Goal: Task Accomplishment & Management: Manage account settings

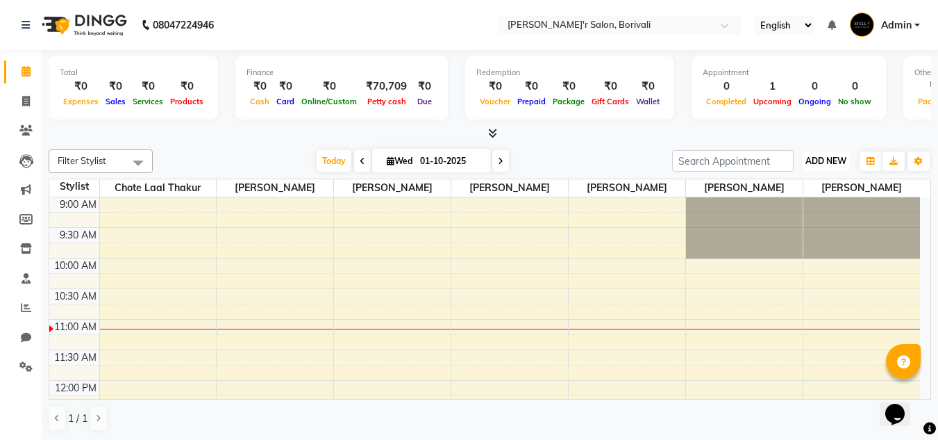
click at [822, 153] on button "ADD NEW Toggle Dropdown" at bounding box center [826, 160] width 48 height 19
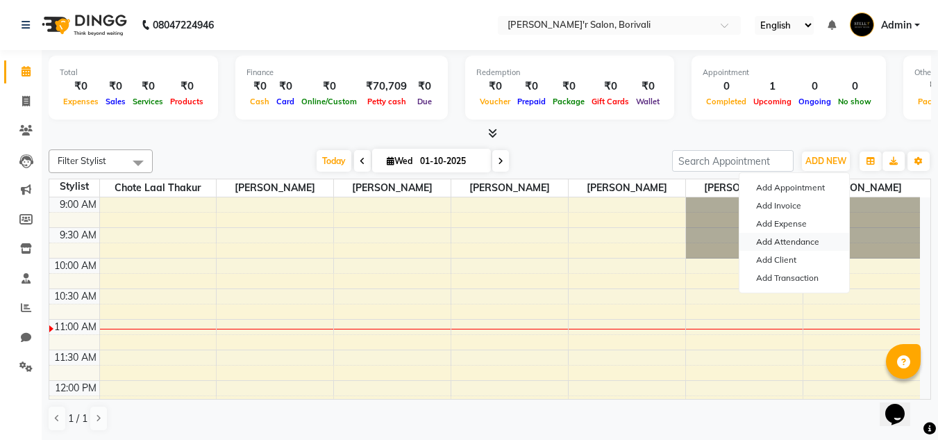
click at [790, 241] on link "Add Attendance" at bounding box center [794, 242] width 110 height 18
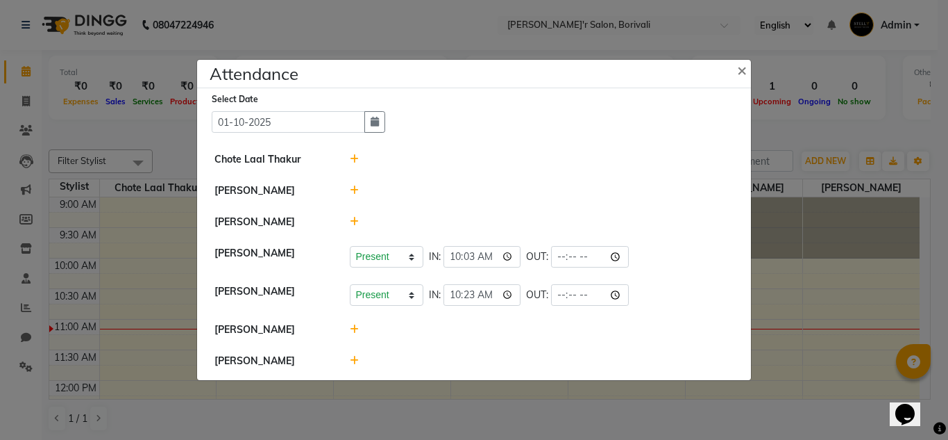
click at [351, 156] on icon at bounding box center [354, 159] width 9 height 10
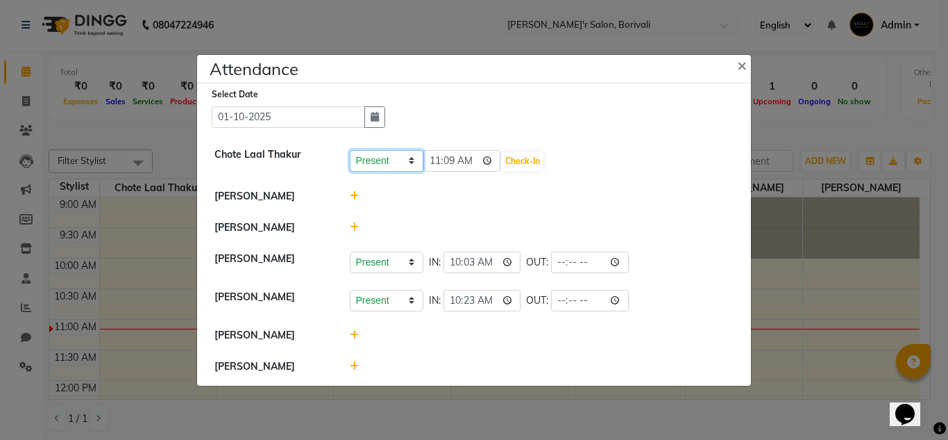
click at [392, 153] on select "Present Absent Late Half Day Weekly Off" at bounding box center [387, 161] width 74 height 22
select select "W"
click at [350, 150] on select "Present Absent Late Half Day Weekly Off" at bounding box center [387, 161] width 74 height 22
click at [441, 160] on button "Save" at bounding box center [438, 160] width 27 height 19
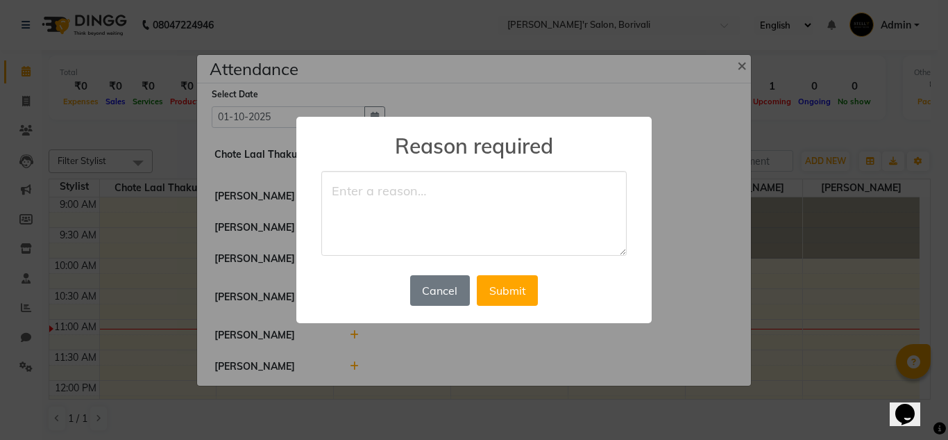
click at [460, 176] on textarea at bounding box center [474, 213] width 306 height 85
type textarea "Weekly off"
click at [502, 299] on button "Submit" at bounding box center [507, 290] width 61 height 31
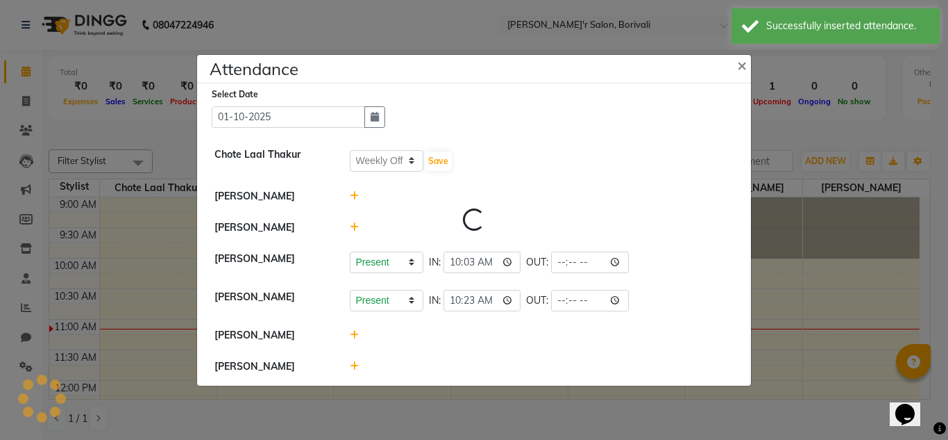
select select "W"
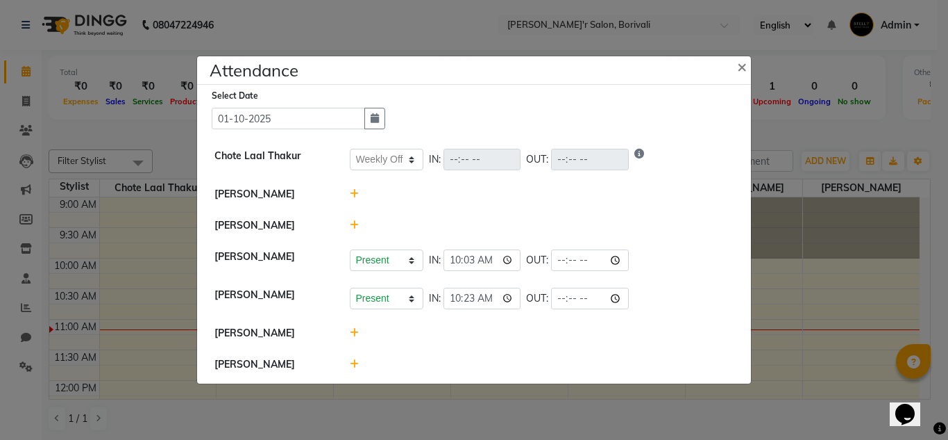
click at [355, 194] on icon at bounding box center [354, 194] width 9 height 10
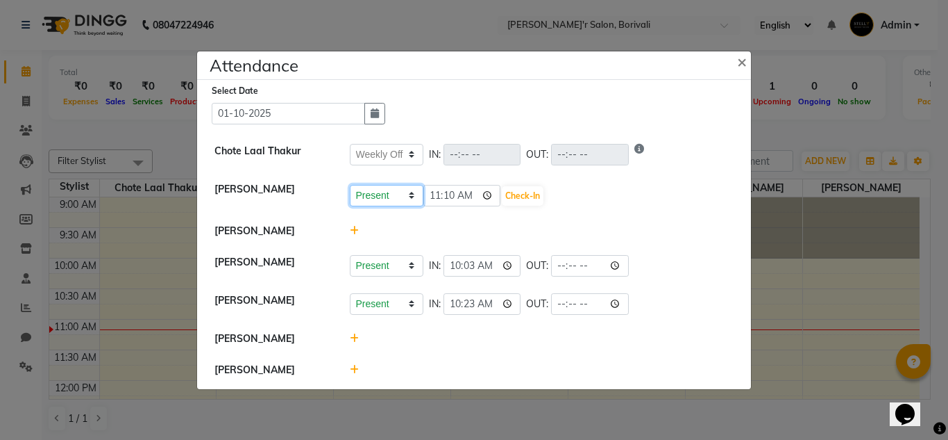
click at [373, 200] on select "Present Absent Late Half Day Weekly Off" at bounding box center [387, 196] width 74 height 22
select select "W"
click at [350, 185] on select "Present Absent Late Half Day Weekly Off" at bounding box center [387, 196] width 74 height 22
click at [441, 199] on button "Save" at bounding box center [438, 195] width 27 height 19
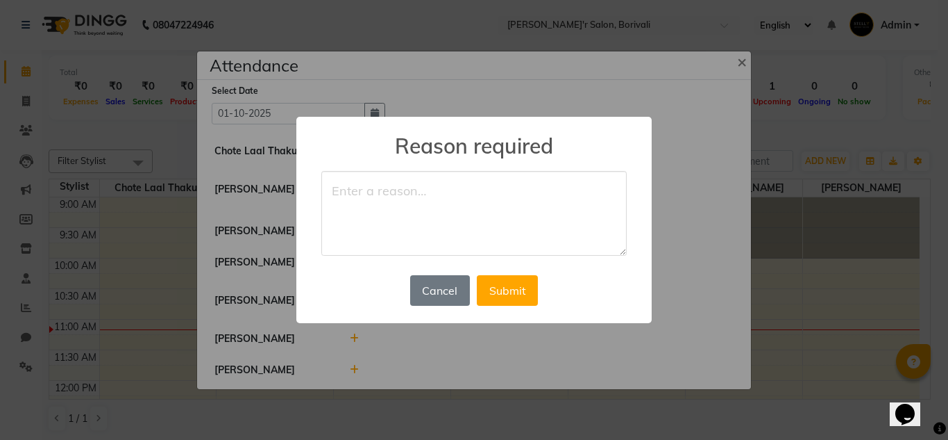
type textarea "w"
type textarea "Weekly off"
click at [516, 299] on button "Submit" at bounding box center [507, 290] width 61 height 31
select select "W"
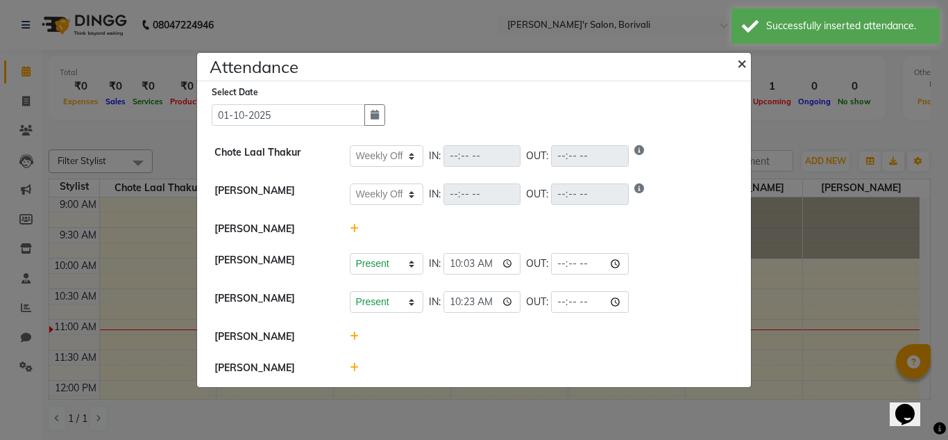
click at [739, 64] on span "×" at bounding box center [742, 62] width 10 height 21
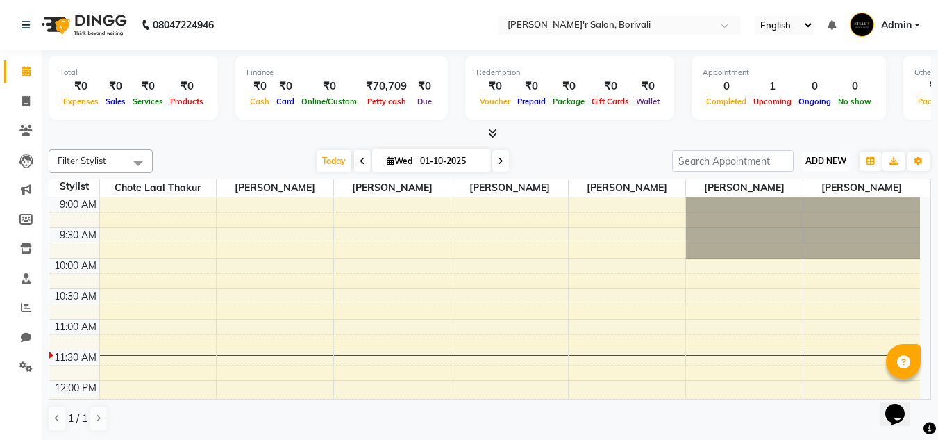
click at [824, 162] on span "ADD NEW" at bounding box center [825, 161] width 41 height 10
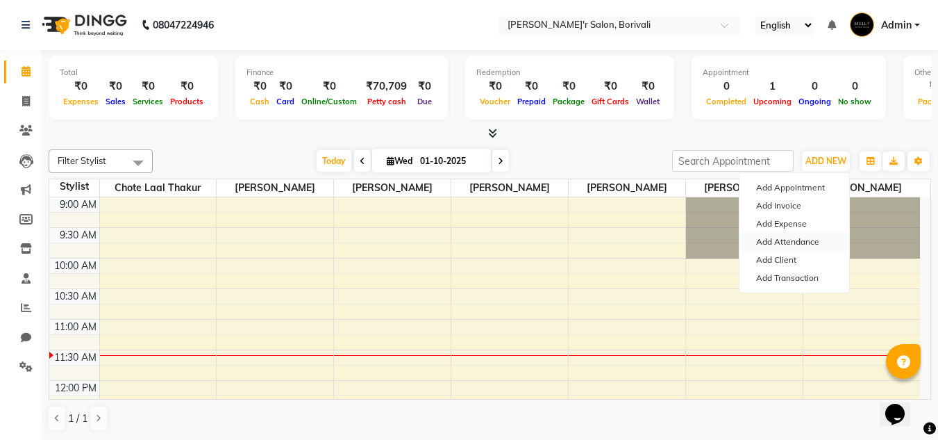
click at [808, 241] on link "Add Attendance" at bounding box center [794, 242] width 110 height 18
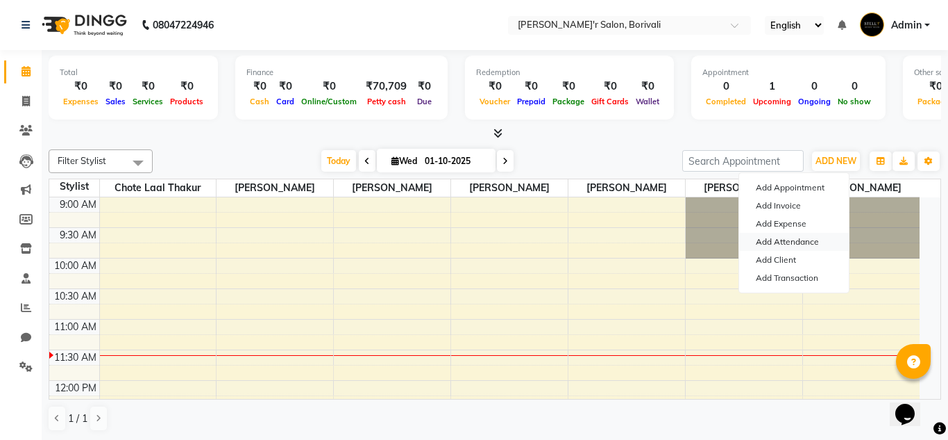
select select "W"
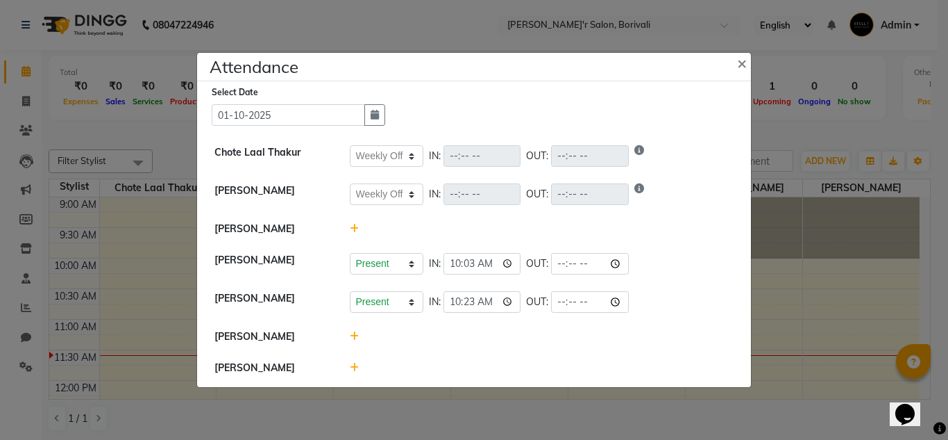
click at [351, 333] on icon at bounding box center [354, 336] width 9 height 10
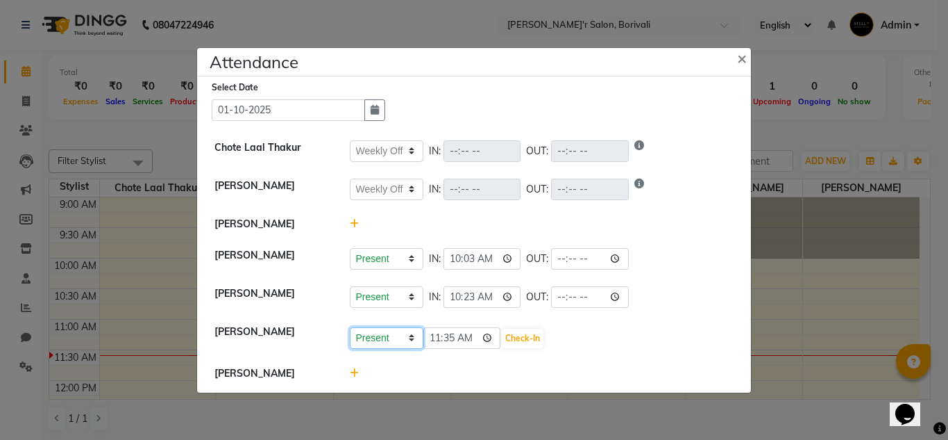
click at [371, 337] on select "Present Absent Late Half Day Weekly Off" at bounding box center [387, 338] width 74 height 22
select select "W"
click at [350, 327] on select "Present Absent Late Half Day Weekly Off" at bounding box center [387, 338] width 74 height 22
click at [434, 335] on button "Save" at bounding box center [438, 337] width 27 height 19
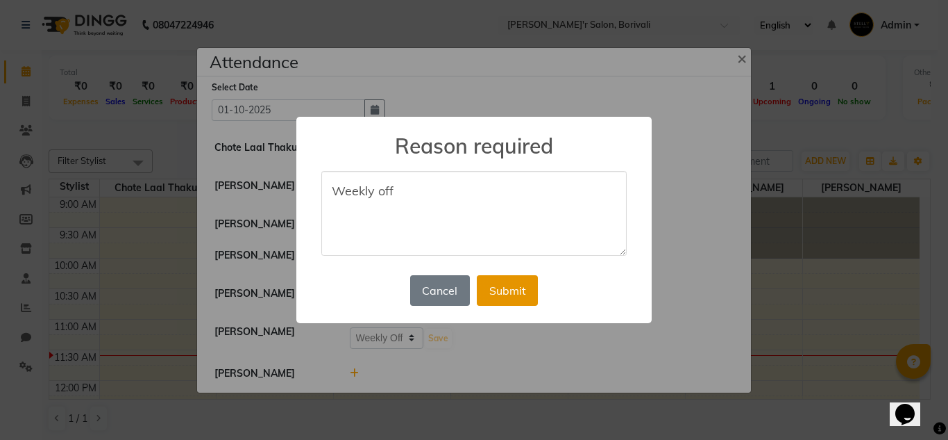
type textarea "Weekly off"
click at [499, 281] on button "Submit" at bounding box center [507, 290] width 61 height 31
select select "W"
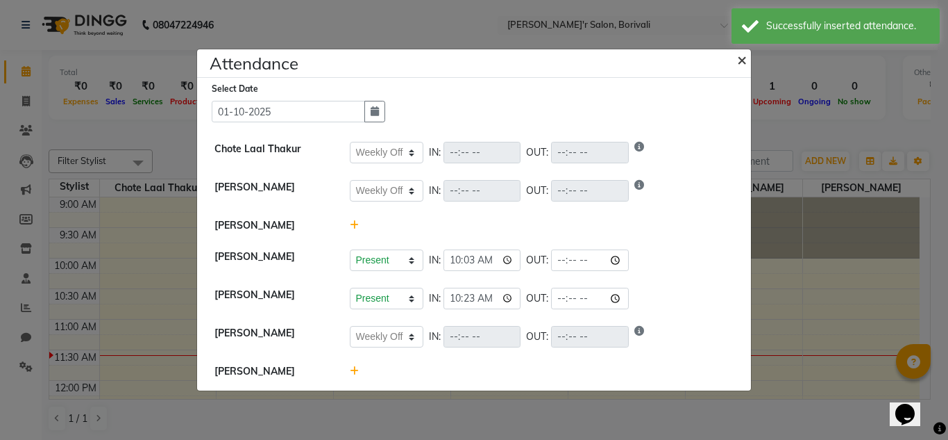
click at [744, 58] on span "×" at bounding box center [742, 59] width 10 height 21
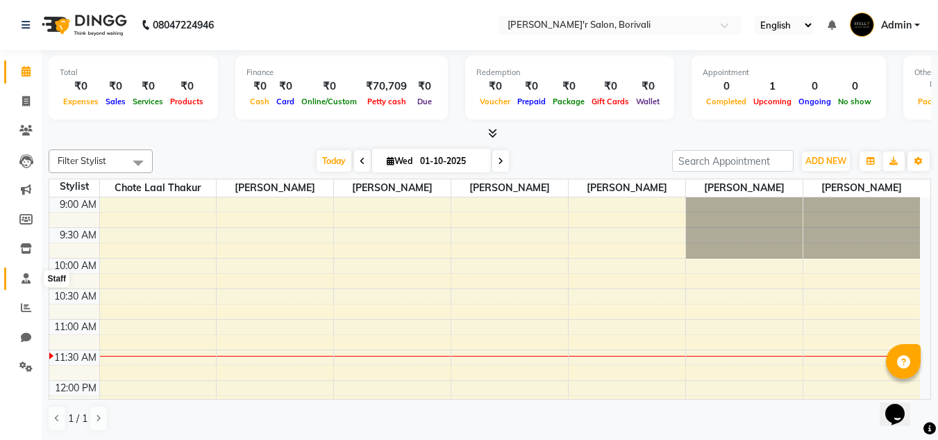
click at [22, 273] on icon at bounding box center [26, 278] width 9 height 10
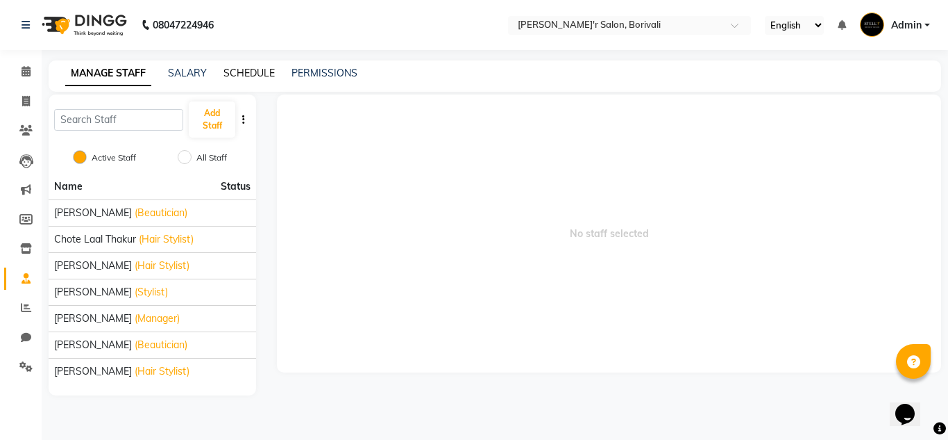
click at [269, 69] on link "SCHEDULE" at bounding box center [249, 73] width 51 height 12
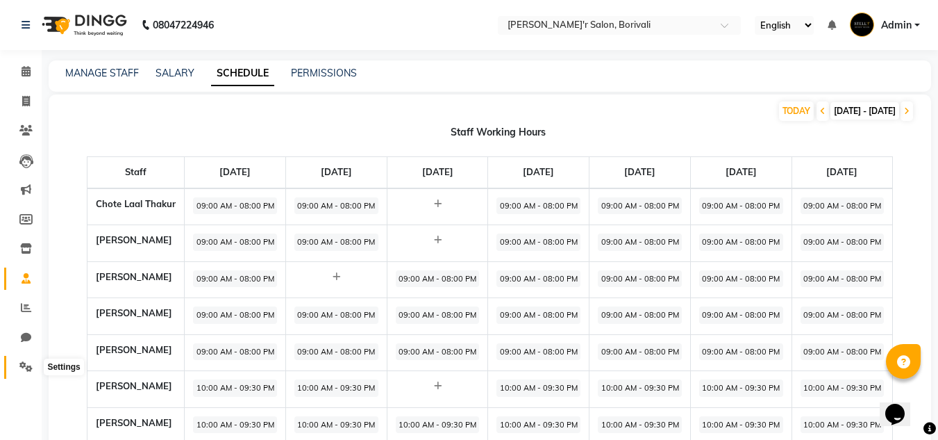
click at [22, 361] on icon at bounding box center [25, 366] width 13 height 10
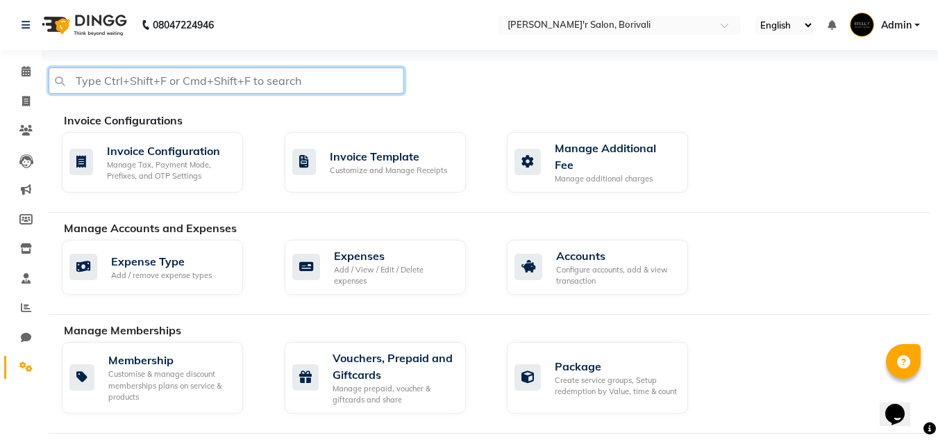
click at [201, 85] on input "text" at bounding box center [227, 80] width 356 height 26
type input "a"
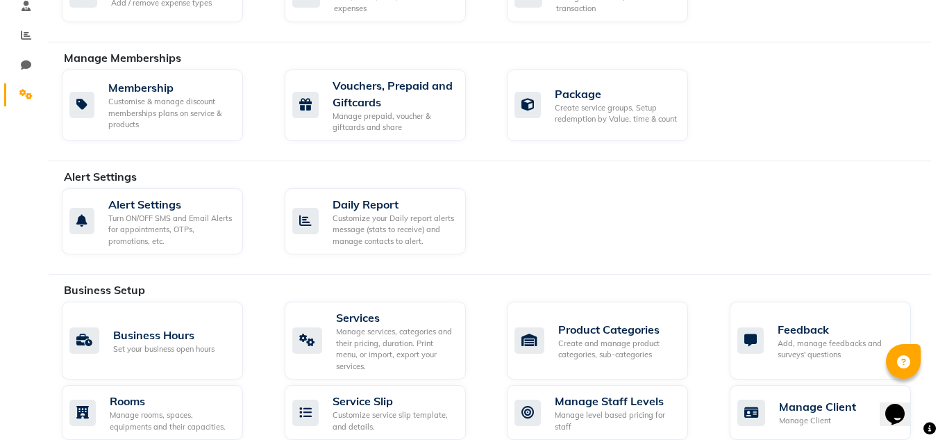
scroll to position [347, 0]
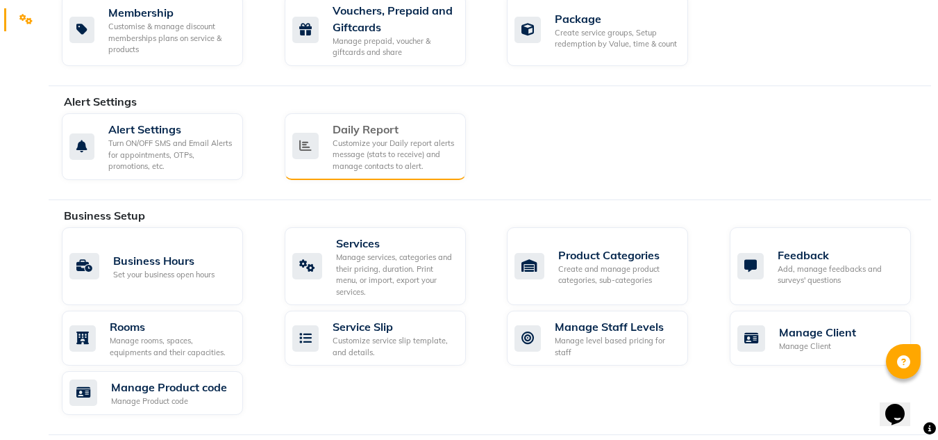
click at [379, 151] on div "Customize your Daily report alerts message (stats to receive) and manage contac…" at bounding box center [394, 154] width 122 height 35
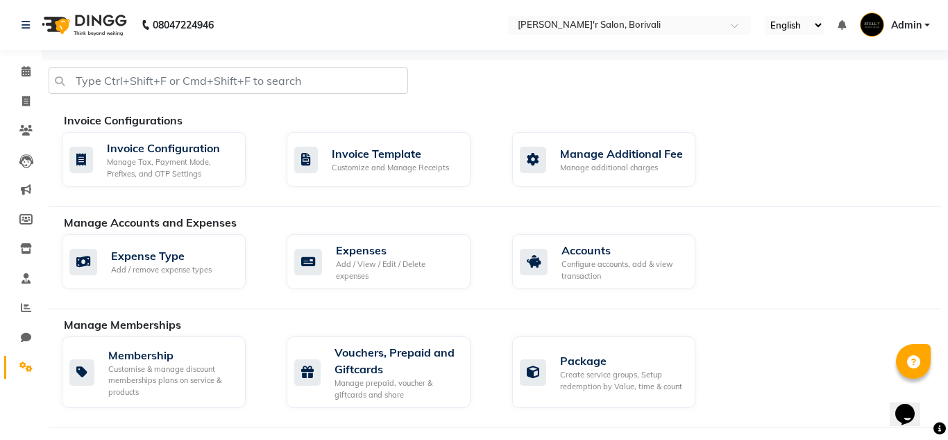
select select "1380"
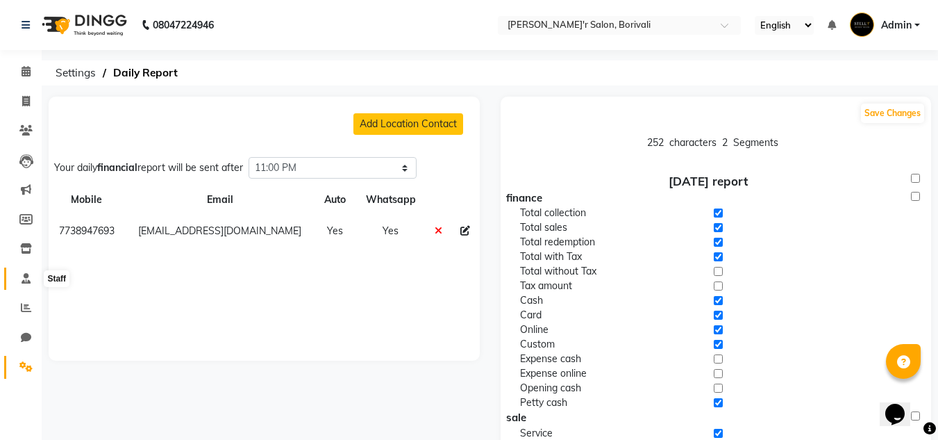
click at [23, 283] on icon at bounding box center [26, 278] width 9 height 10
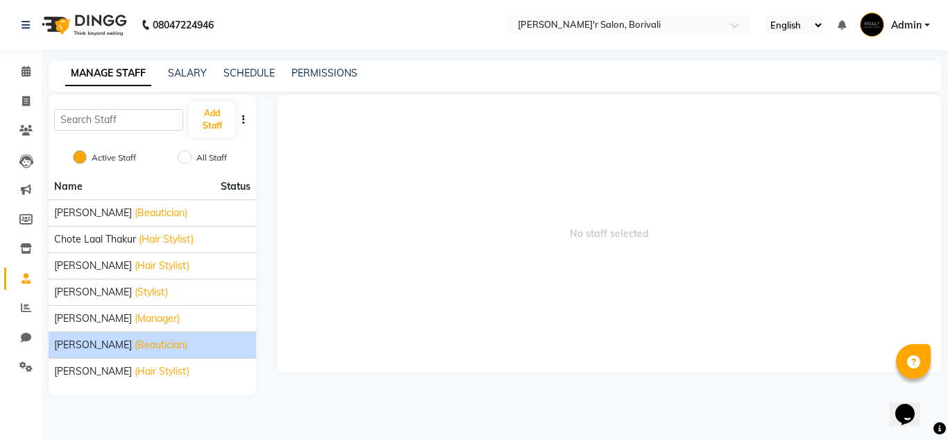
click at [97, 346] on span "[PERSON_NAME]" at bounding box center [93, 344] width 78 height 15
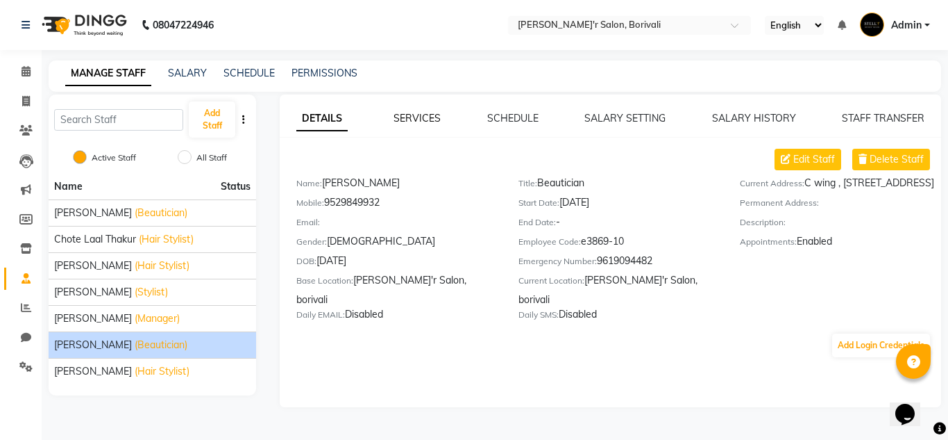
click at [417, 120] on link "SERVICES" at bounding box center [417, 118] width 47 height 12
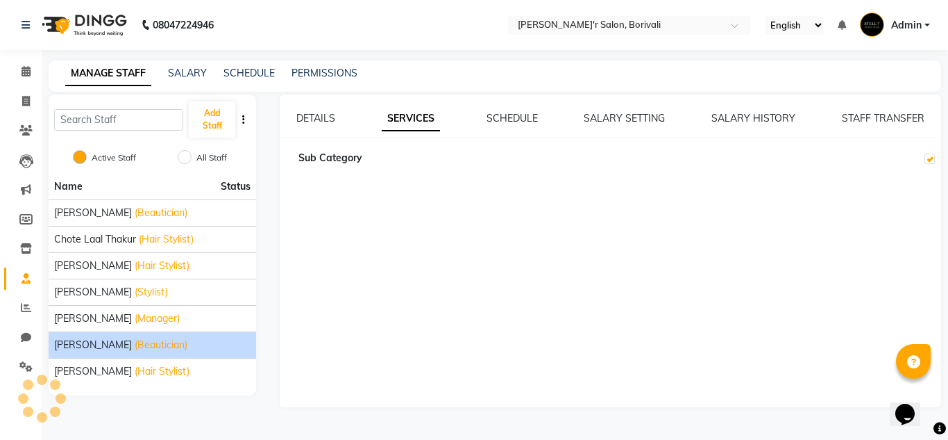
checkbox input "true"
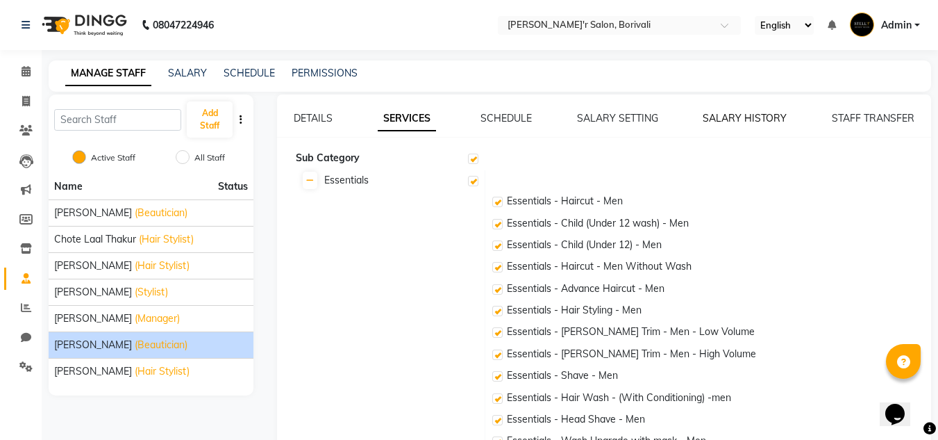
click at [769, 116] on link "SALARY HISTORY" at bounding box center [745, 118] width 84 height 12
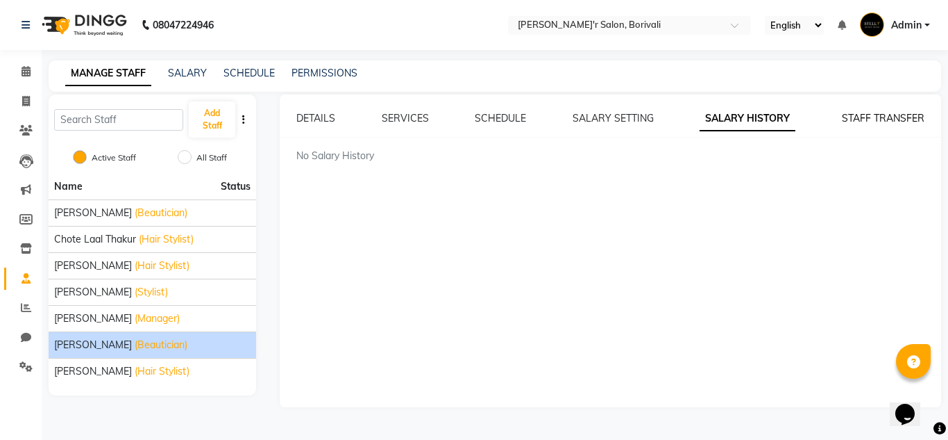
click at [888, 112] on link "STAFF TRANSFER" at bounding box center [883, 118] width 83 height 12
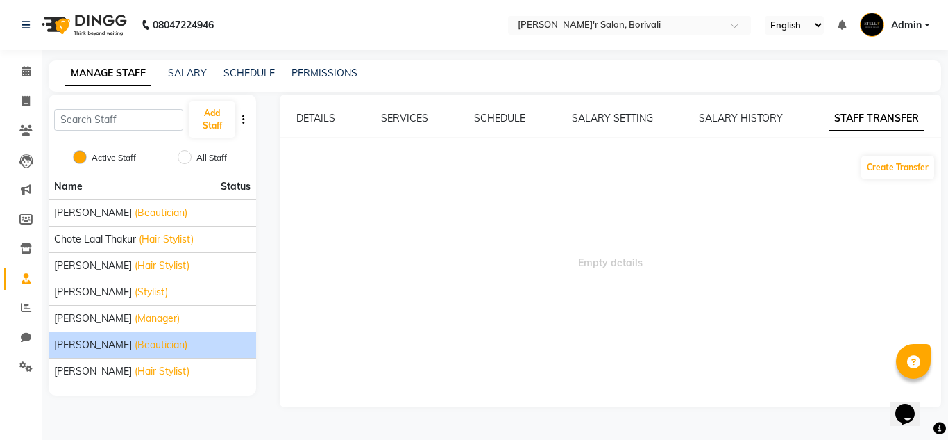
click at [328, 111] on div "DETAILS" at bounding box center [315, 118] width 39 height 15
click at [320, 115] on link "DETAILS" at bounding box center [315, 118] width 39 height 12
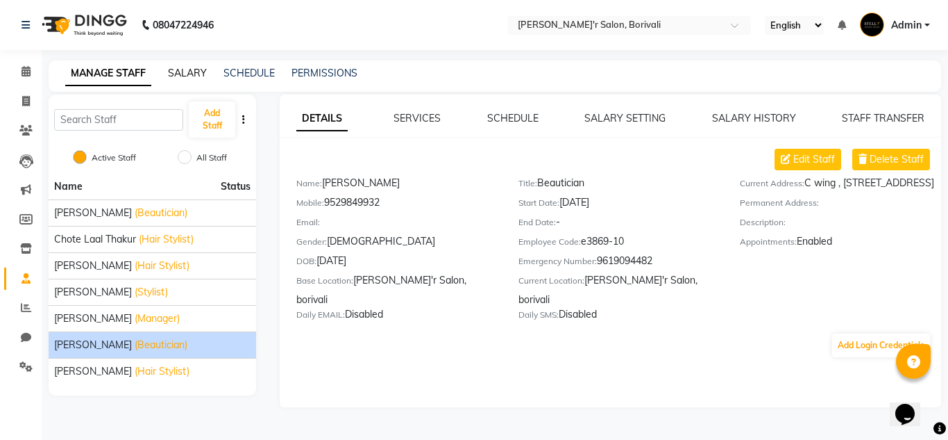
click at [192, 68] on link "SALARY" at bounding box center [187, 73] width 39 height 12
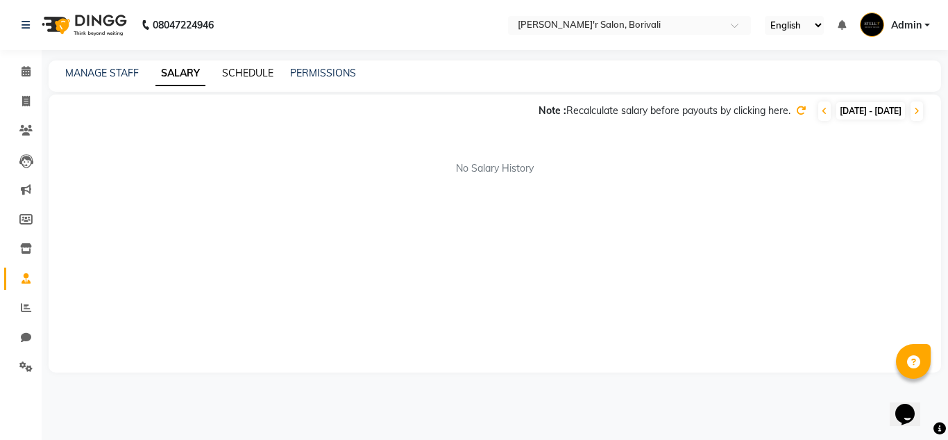
click at [266, 69] on link "SCHEDULE" at bounding box center [247, 73] width 51 height 12
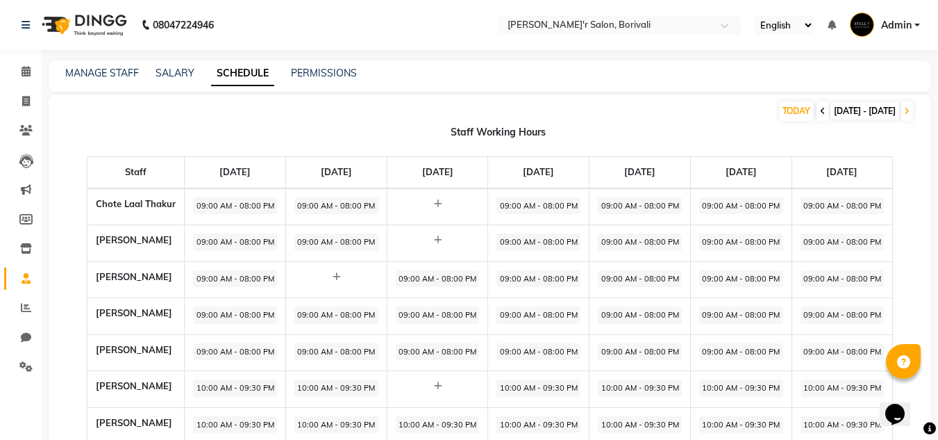
click at [820, 109] on icon at bounding box center [823, 111] width 6 height 8
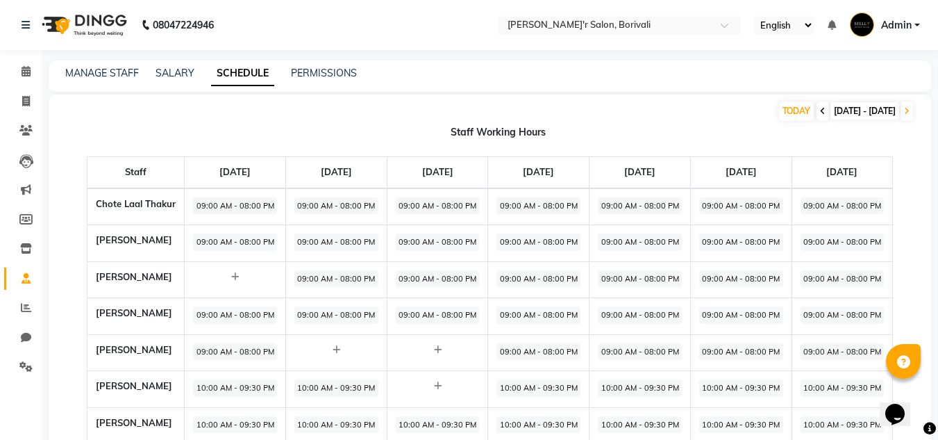
click at [820, 109] on icon at bounding box center [823, 111] width 6 height 8
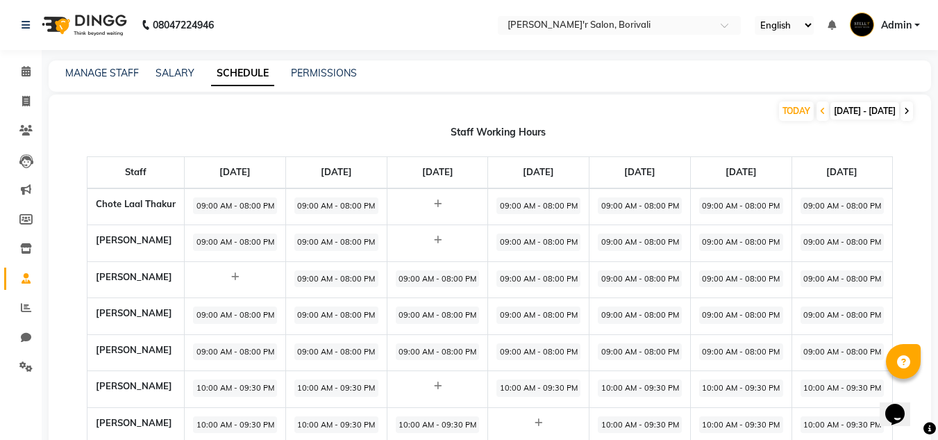
click at [910, 110] on span at bounding box center [907, 110] width 12 height 19
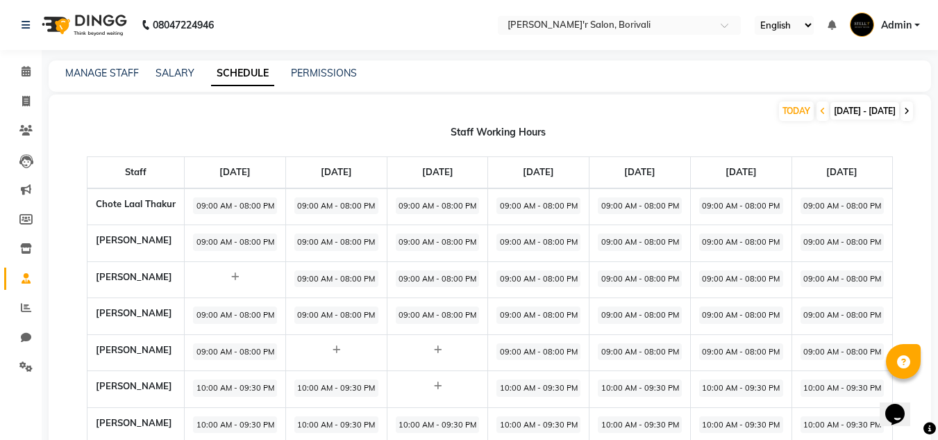
click at [910, 110] on span at bounding box center [907, 110] width 12 height 19
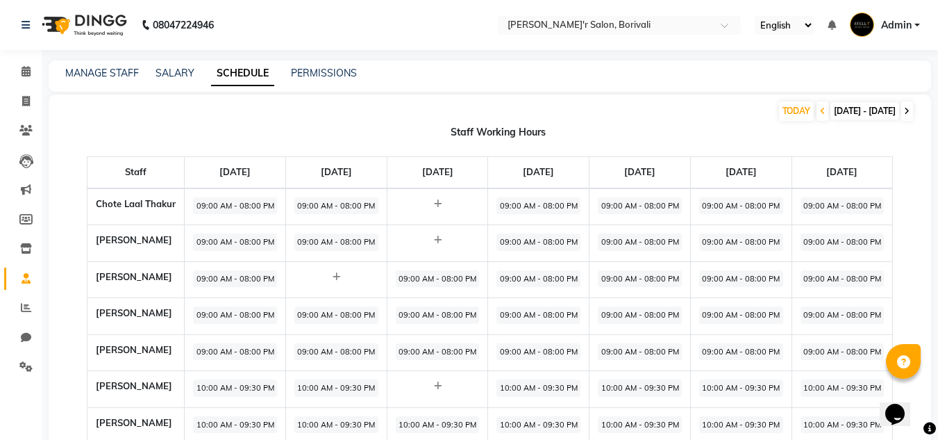
click at [910, 110] on span at bounding box center [907, 110] width 12 height 19
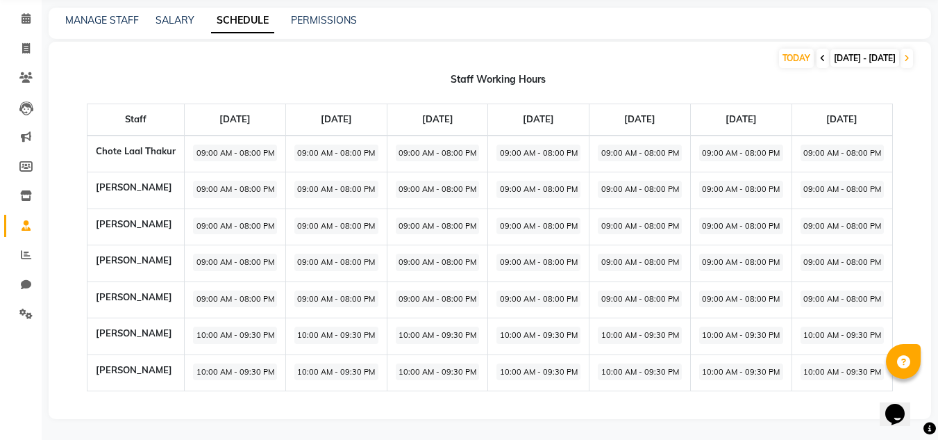
click at [820, 58] on icon at bounding box center [823, 58] width 6 height 8
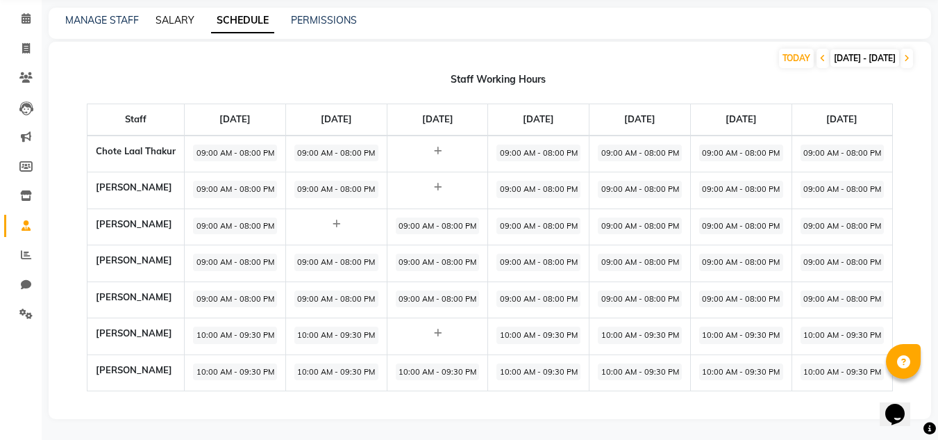
click at [158, 17] on link "SALARY" at bounding box center [175, 20] width 39 height 12
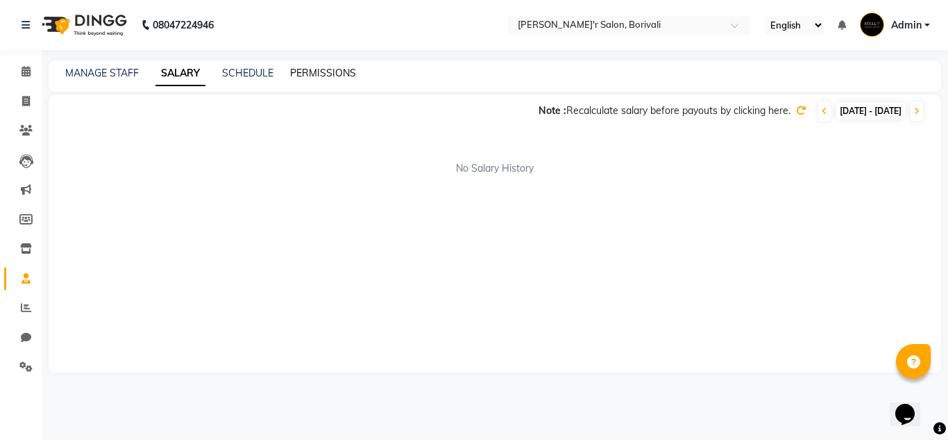
click at [299, 76] on link "PERMISSIONS" at bounding box center [323, 73] width 66 height 12
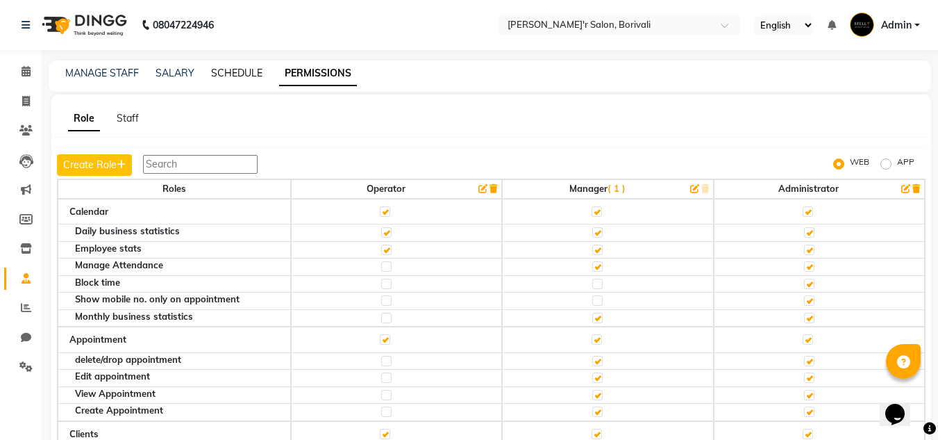
click at [241, 76] on link "SCHEDULE" at bounding box center [236, 73] width 51 height 12
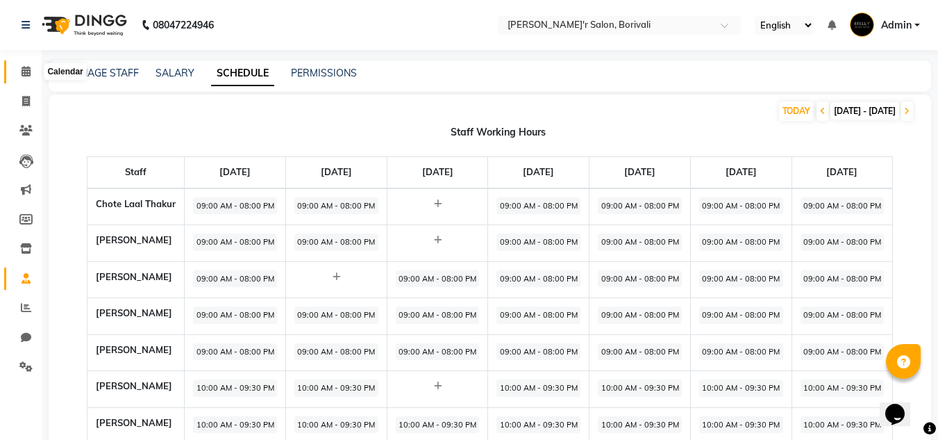
click at [30, 77] on span at bounding box center [26, 72] width 24 height 16
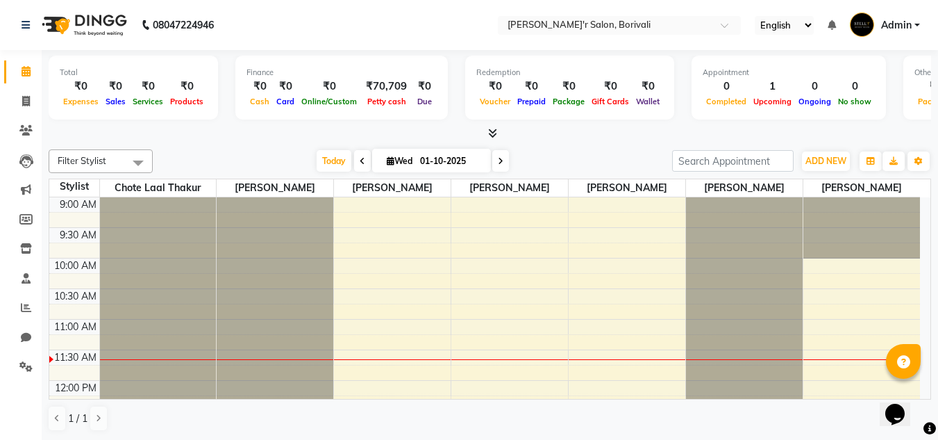
click at [355, 162] on span at bounding box center [362, 161] width 17 height 22
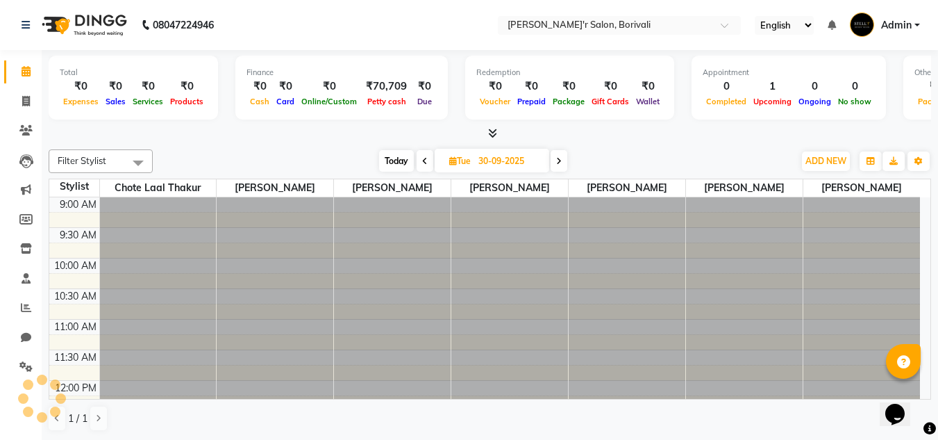
scroll to position [123, 0]
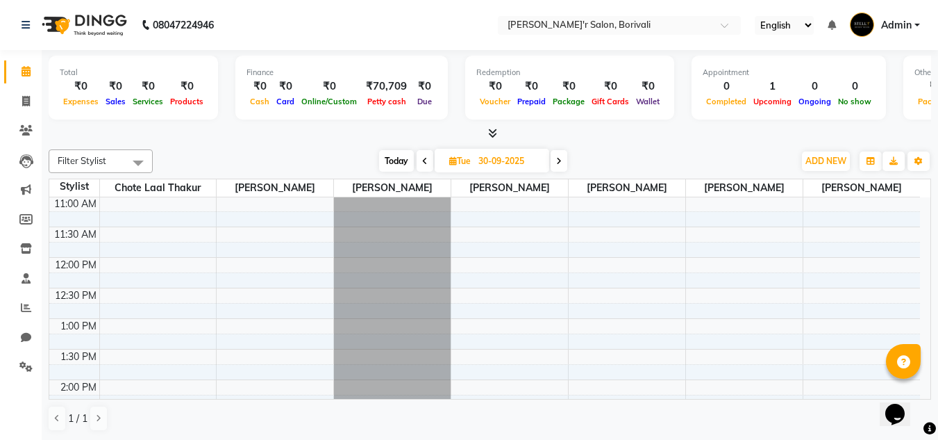
click at [426, 158] on icon at bounding box center [425, 161] width 6 height 8
type input "29-09-2025"
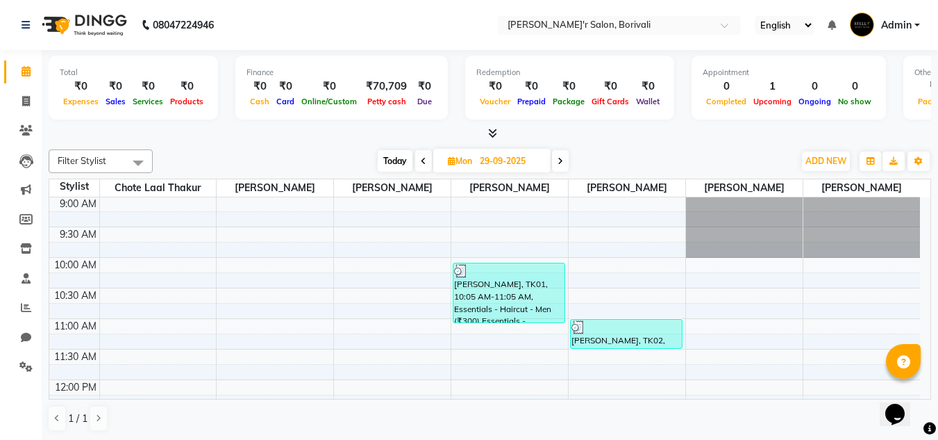
scroll to position [0, 0]
click at [27, 77] on span at bounding box center [26, 72] width 24 height 16
click at [31, 98] on span at bounding box center [26, 102] width 24 height 16
select select "8737"
select select "service"
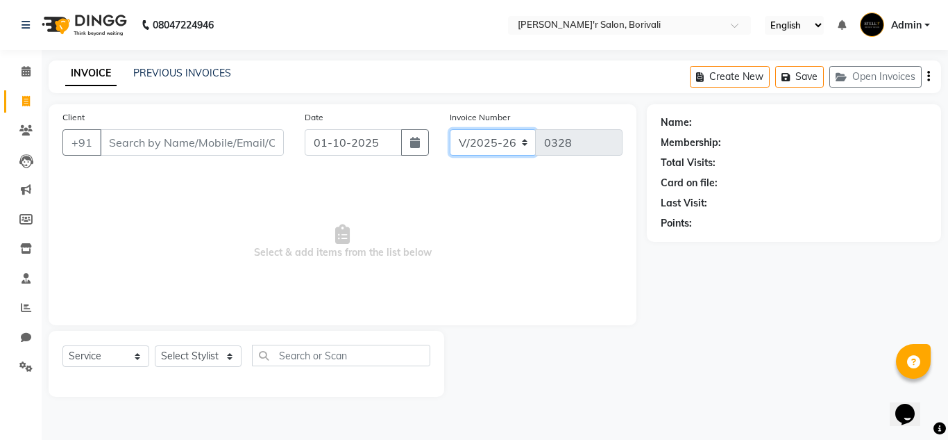
click at [489, 150] on select "V/2025 V/2025-26" at bounding box center [493, 142] width 87 height 26
select select "8738"
click at [450, 129] on select "V/2025 V/2025-26" at bounding box center [493, 142] width 87 height 26
type input "0001"
click at [494, 147] on select "V/2025 V/2025-26" at bounding box center [493, 142] width 87 height 26
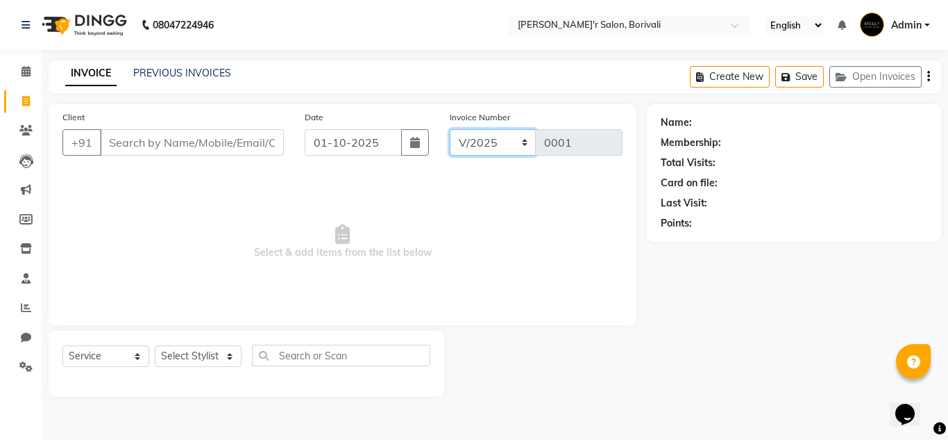
select select "8737"
click at [450, 129] on select "V/2025 V/2025-26" at bounding box center [493, 142] width 87 height 26
type input "0328"
click at [412, 146] on icon "button" at bounding box center [415, 142] width 10 height 11
select select "10"
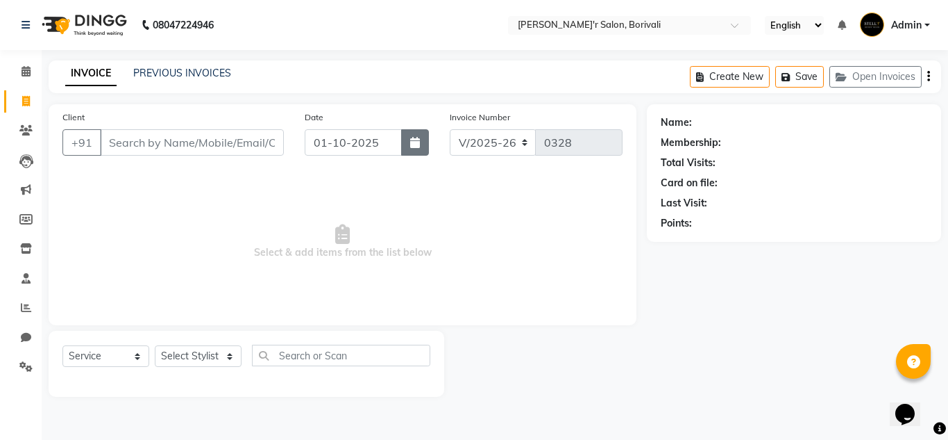
select select "2025"
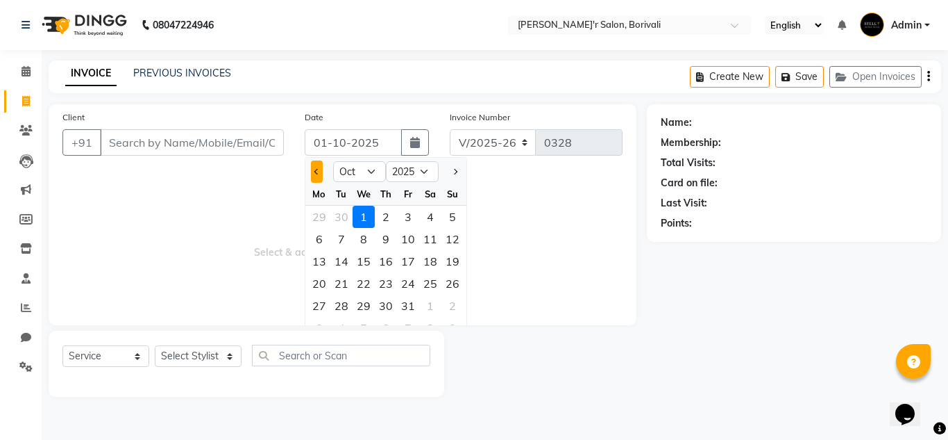
click at [318, 178] on button "Previous month" at bounding box center [317, 171] width 12 height 22
select select "9"
click at [344, 301] on div "30" at bounding box center [342, 305] width 22 height 22
type input "30-09-2025"
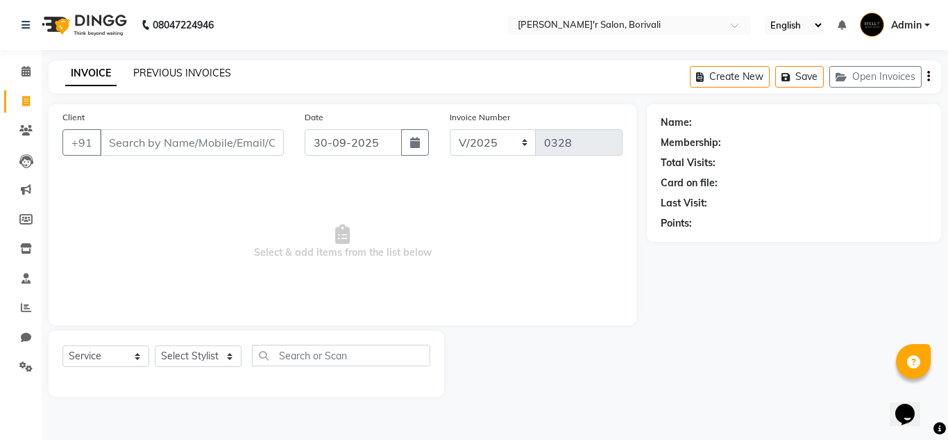
click at [185, 75] on link "PREVIOUS INVOICES" at bounding box center [182, 73] width 98 height 12
click at [165, 69] on link "PREVIOUS INVOICES" at bounding box center [182, 73] width 98 height 12
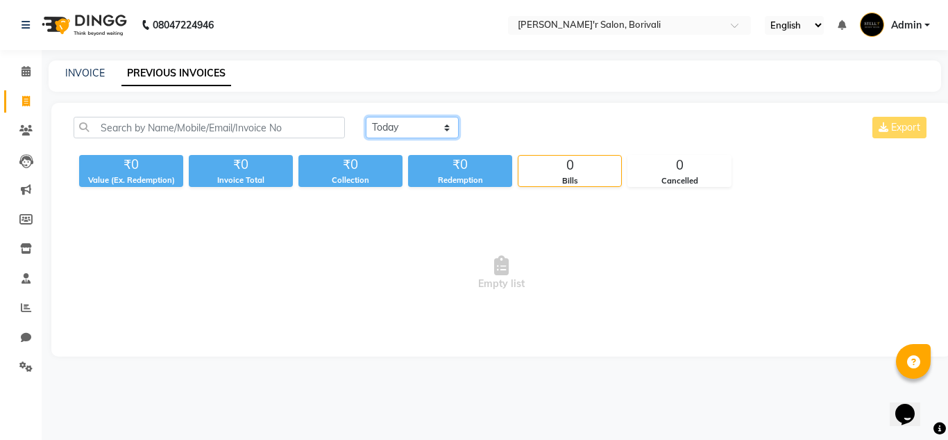
click at [446, 128] on select "[DATE] [DATE] Custom Range" at bounding box center [412, 128] width 93 height 22
click at [366, 117] on select "[DATE] [DATE] Custom Range" at bounding box center [412, 128] width 93 height 22
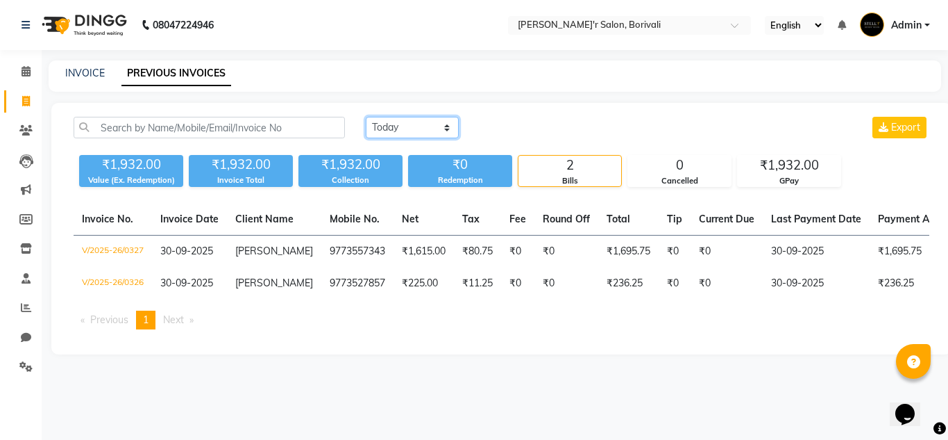
click at [444, 128] on select "[DATE] [DATE] Custom Range" at bounding box center [412, 128] width 93 height 22
select select "range"
click at [366, 117] on select "[DATE] [DATE] Custom Range" at bounding box center [412, 128] width 93 height 22
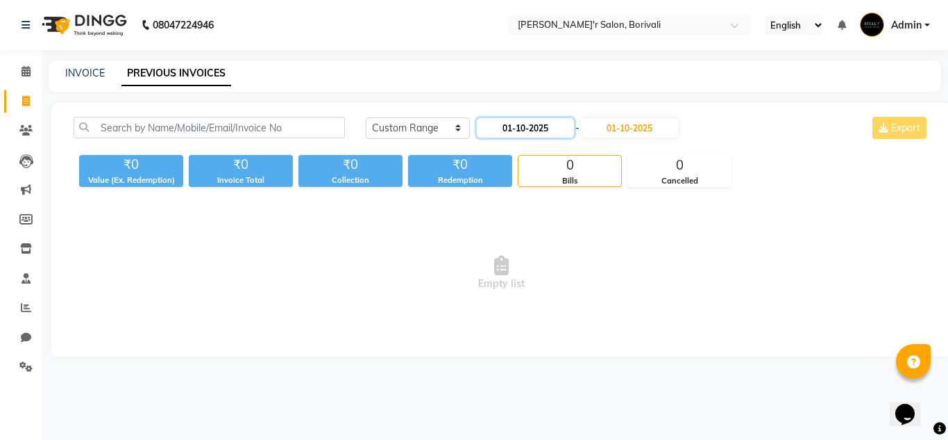
click at [524, 133] on input "01-10-2025" at bounding box center [525, 127] width 97 height 19
select select "10"
select select "2025"
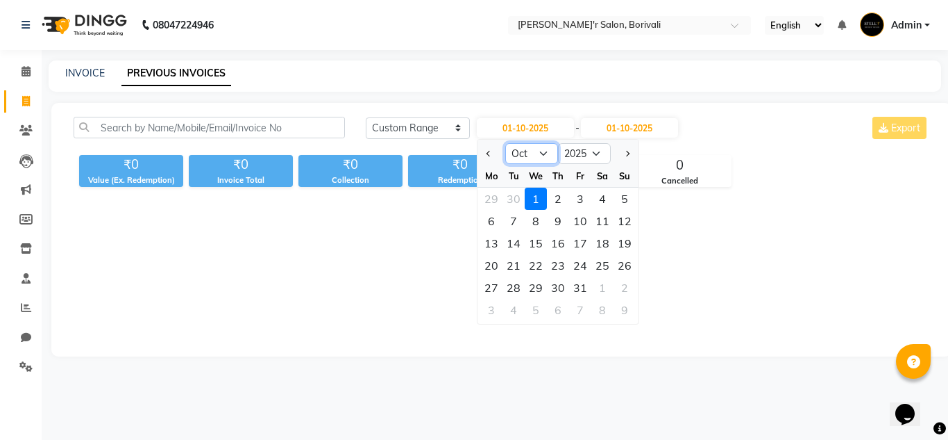
click at [537, 153] on select "Jan Feb Mar Apr May Jun [DATE] Aug Sep Oct Nov Dec" at bounding box center [531, 153] width 53 height 21
select select "9"
click at [505, 143] on select "Jan Feb Mar Apr May Jun [DATE] Aug Sep Oct Nov Dec" at bounding box center [531, 153] width 53 height 21
click at [492, 206] on div "1" at bounding box center [491, 198] width 22 height 22
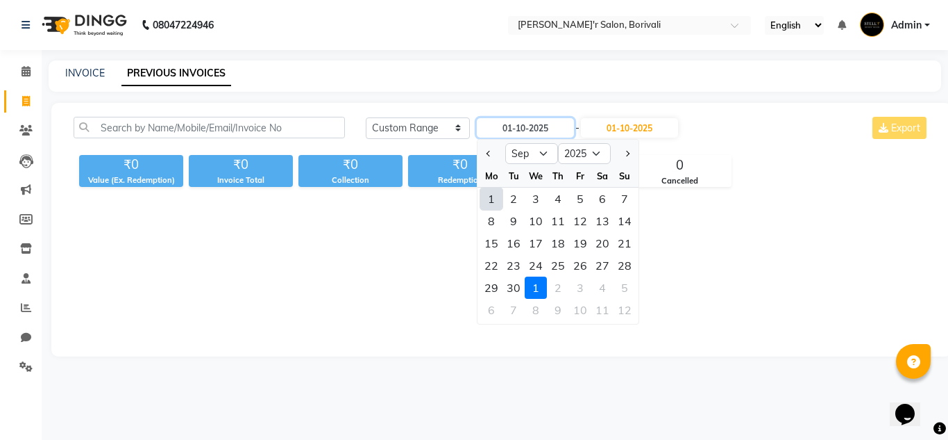
type input "01-09-2025"
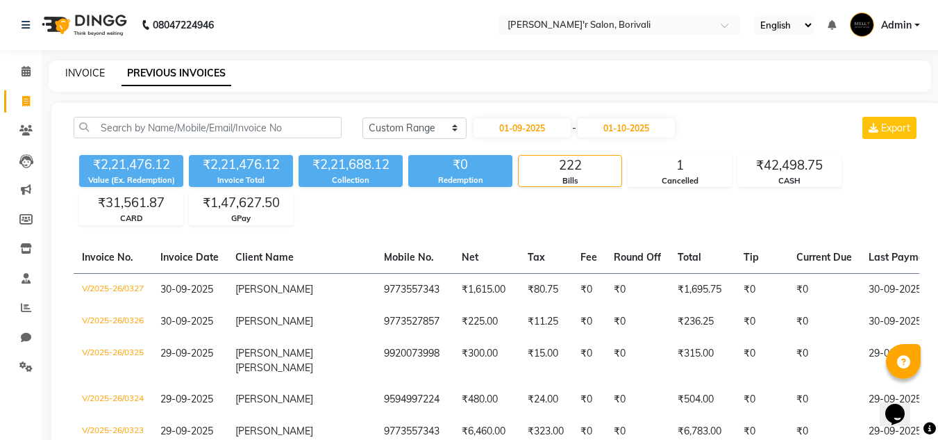
click at [79, 73] on link "INVOICE" at bounding box center [85, 73] width 40 height 12
select select "8737"
select select "service"
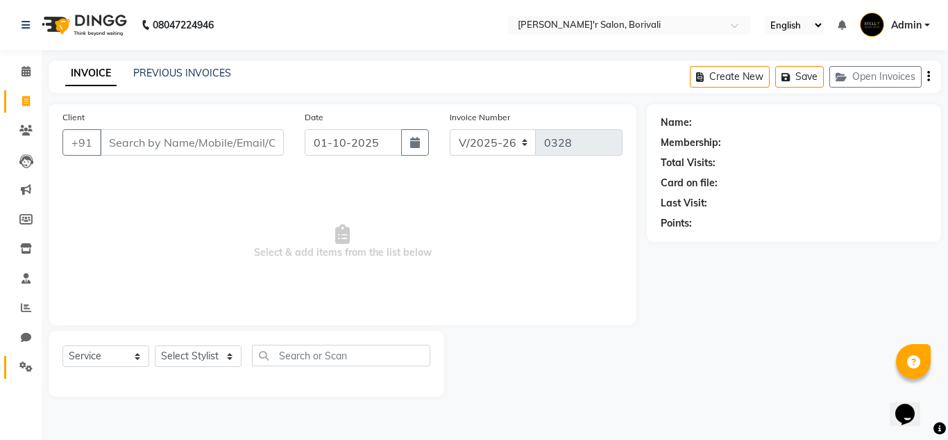
click at [24, 375] on link "Settings" at bounding box center [20, 367] width 33 height 23
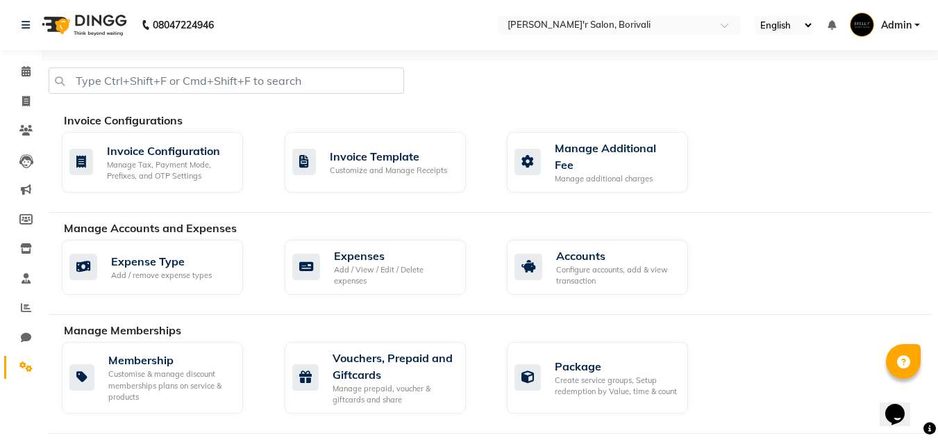
scroll to position [278, 0]
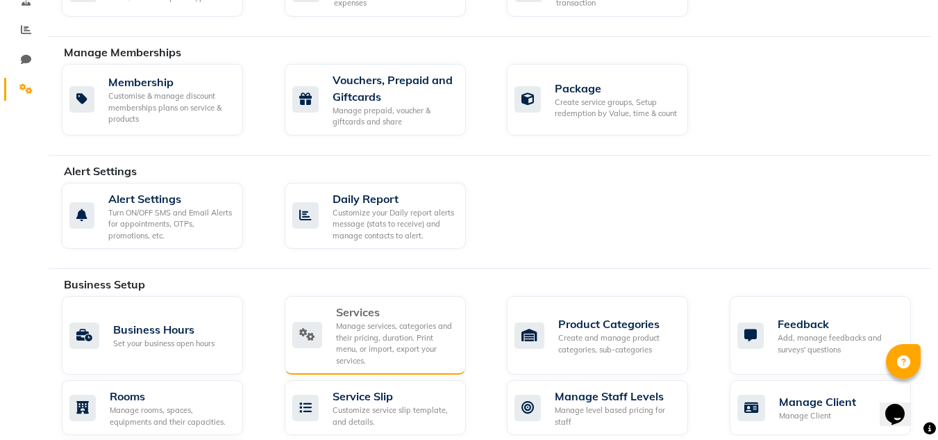
click at [365, 328] on div "Manage services, categories and their pricing, duration. Print menu, or import,…" at bounding box center [395, 343] width 119 height 46
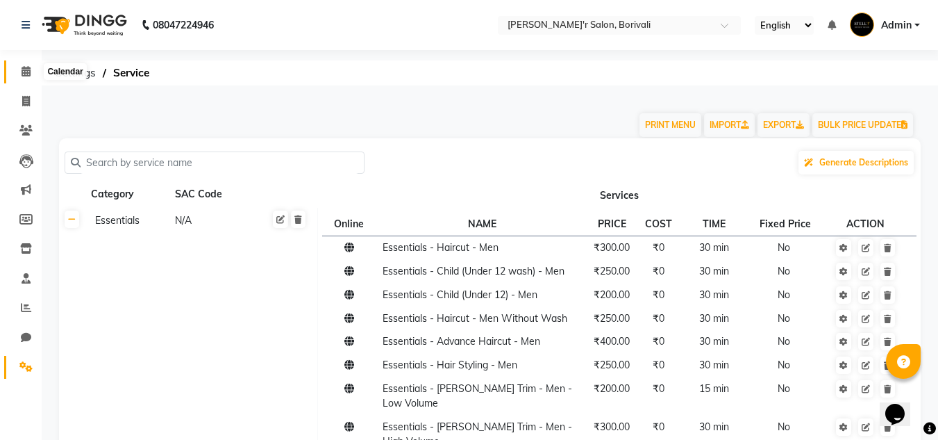
click at [28, 75] on icon at bounding box center [26, 71] width 9 height 10
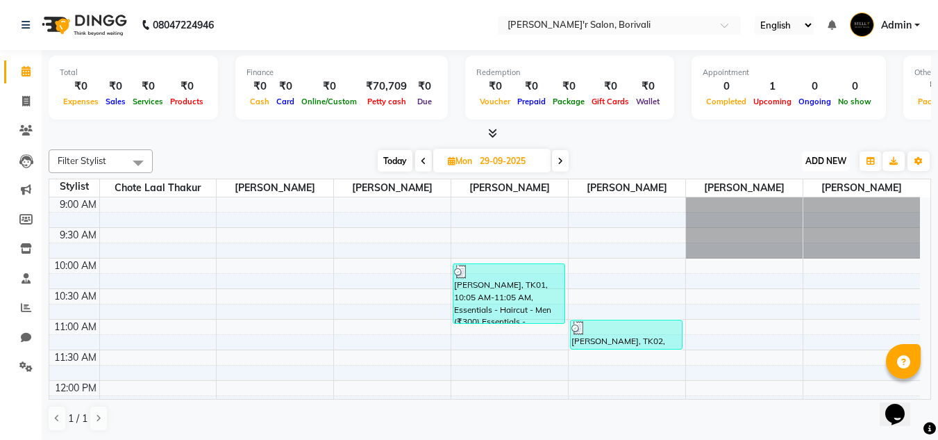
click at [823, 169] on button "ADD NEW Toggle Dropdown" at bounding box center [826, 160] width 48 height 19
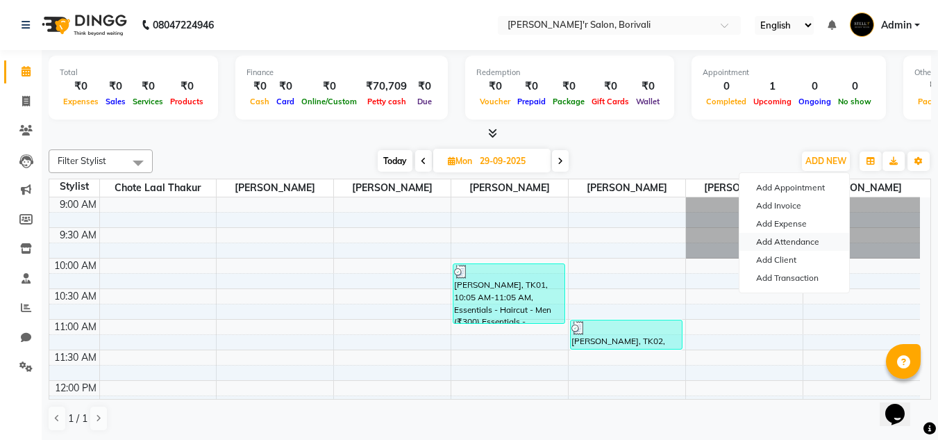
click at [788, 240] on link "Add Attendance" at bounding box center [794, 242] width 110 height 18
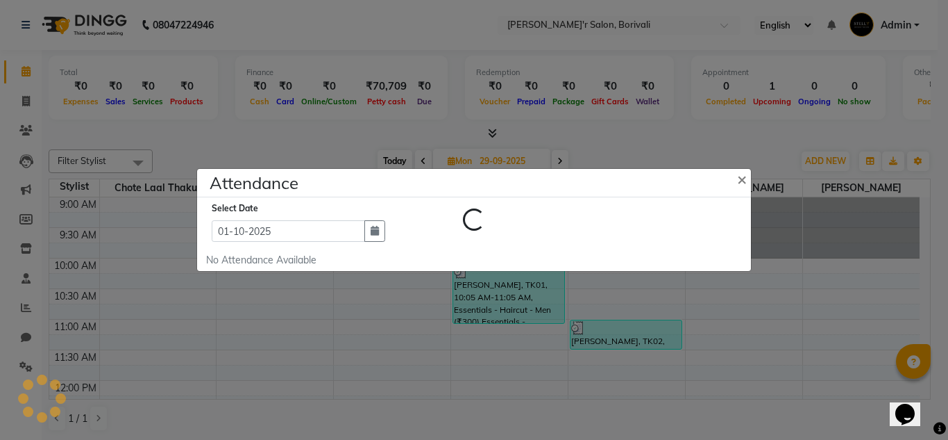
select select "W"
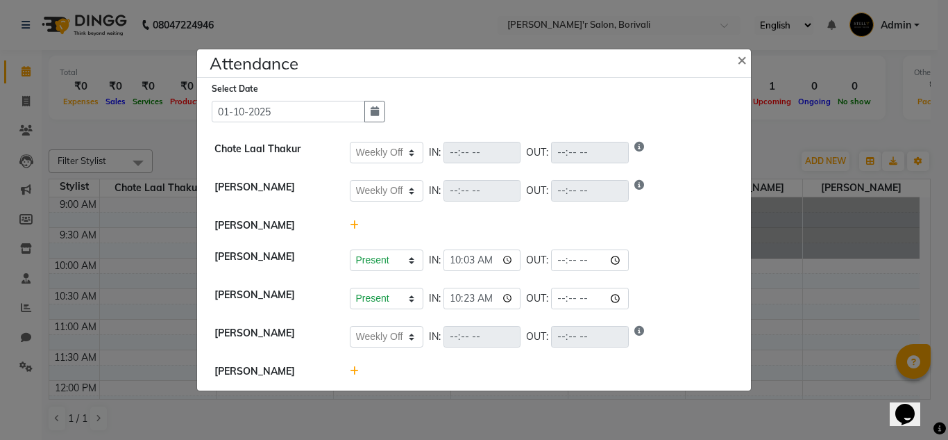
click at [352, 224] on icon at bounding box center [354, 225] width 9 height 10
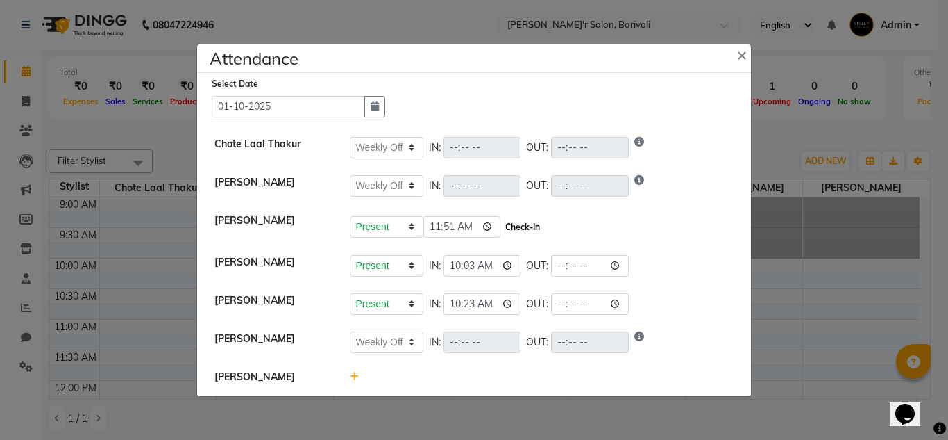
click at [502, 233] on button "Check-In" at bounding box center [523, 226] width 42 height 19
select select "W"
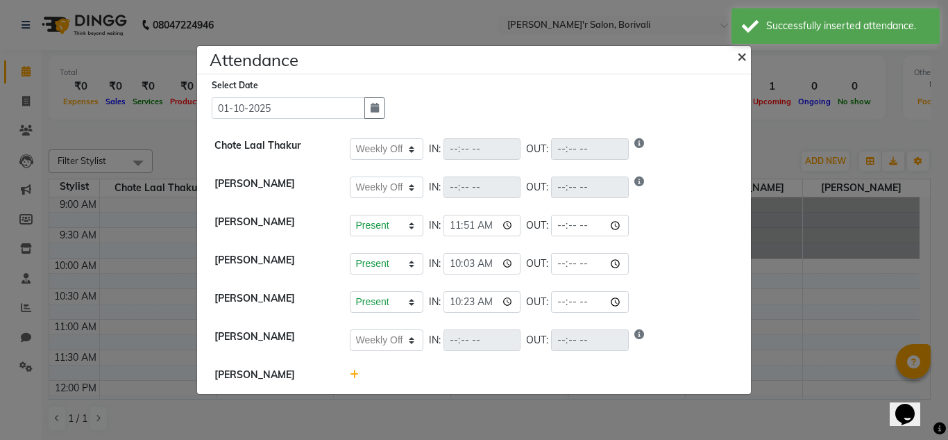
click at [743, 60] on span "×" at bounding box center [742, 55] width 10 height 21
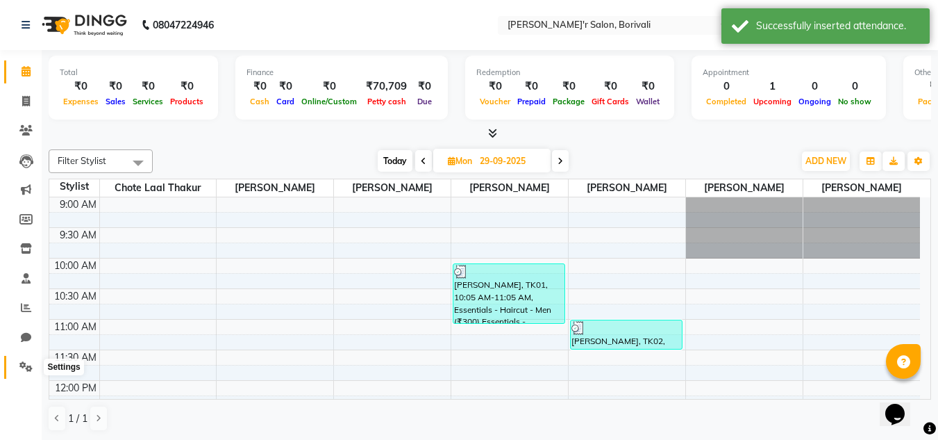
click at [20, 361] on icon at bounding box center [25, 366] width 13 height 10
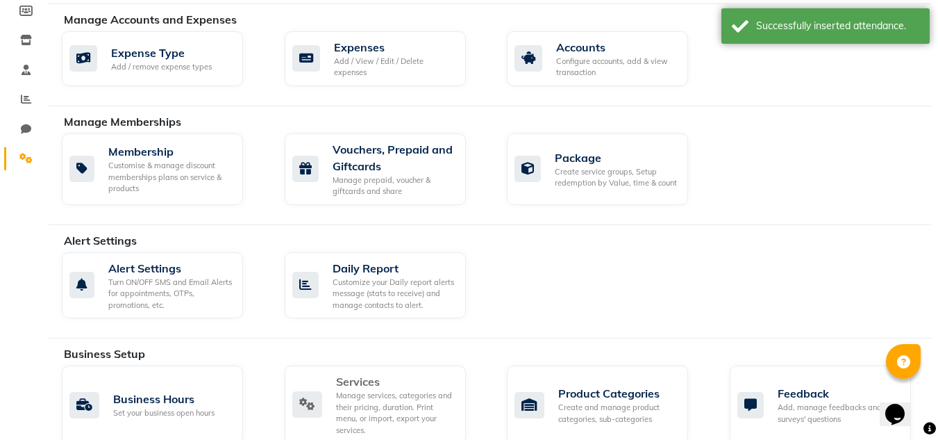
scroll to position [347, 0]
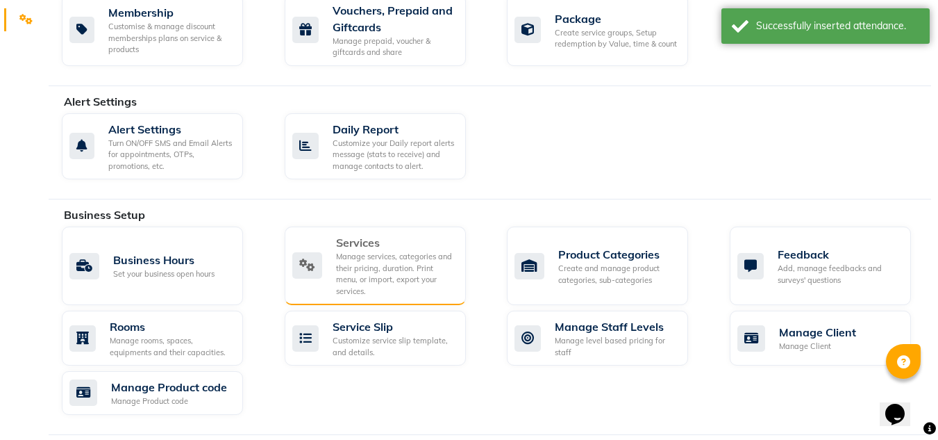
click at [377, 251] on div "Manage services, categories and their pricing, duration. Print menu, or import,…" at bounding box center [395, 274] width 119 height 46
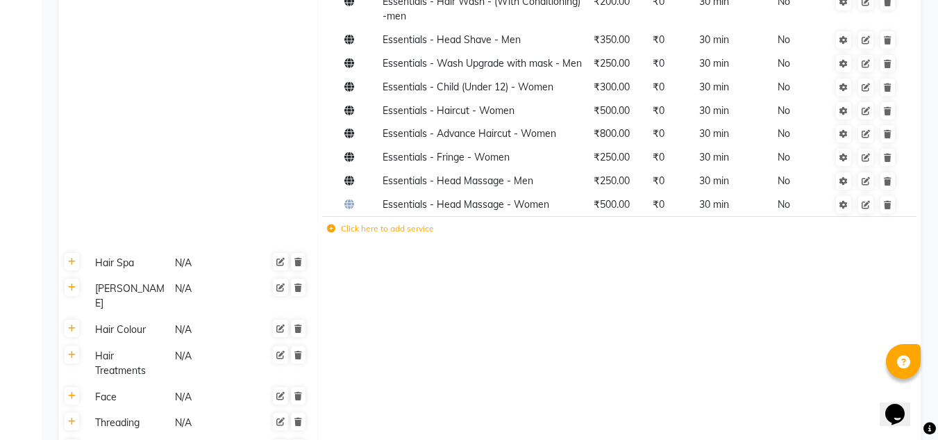
scroll to position [555, 0]
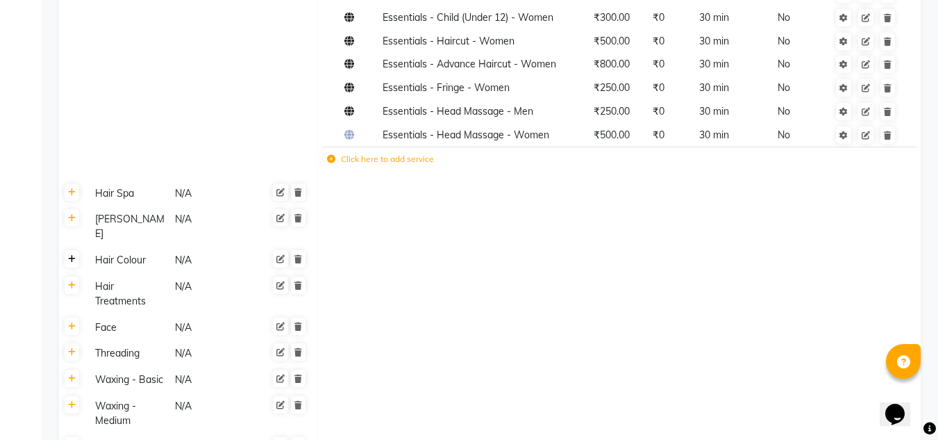
click at [75, 255] on icon at bounding box center [72, 259] width 8 height 8
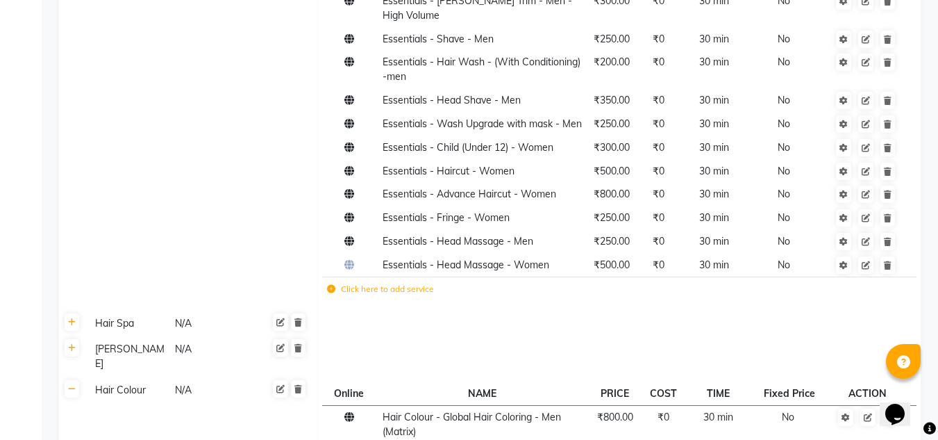
scroll to position [486, 0]
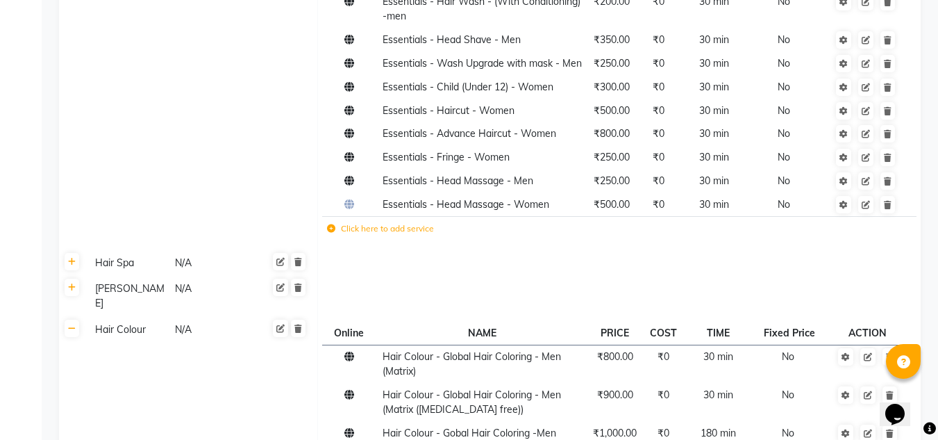
click at [76, 319] on link at bounding box center [72, 327] width 15 height 17
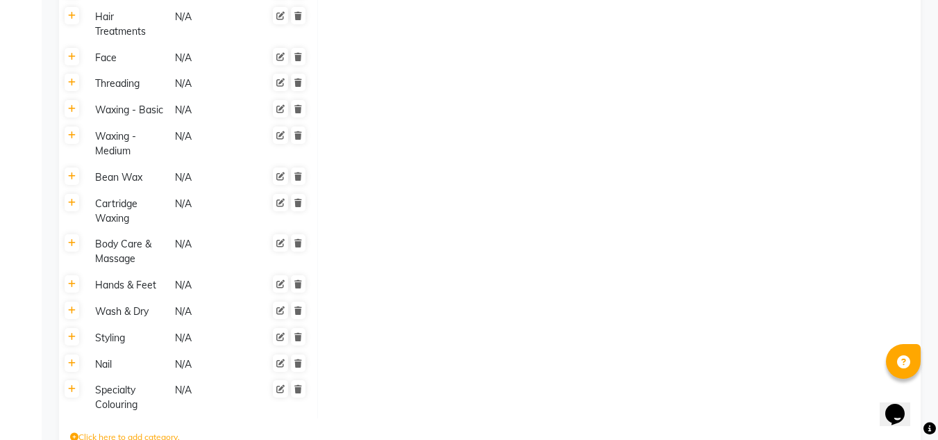
scroll to position [833, 0]
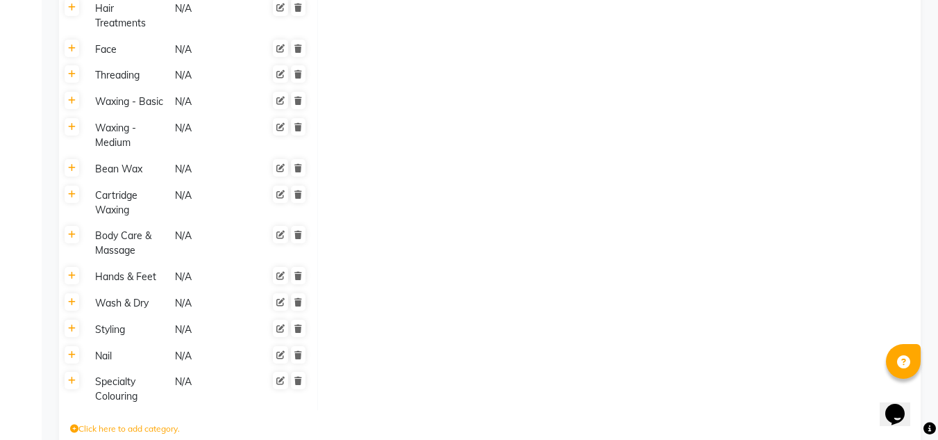
click at [76, 264] on th at bounding box center [72, 277] width 26 height 26
click at [76, 267] on link at bounding box center [72, 275] width 15 height 17
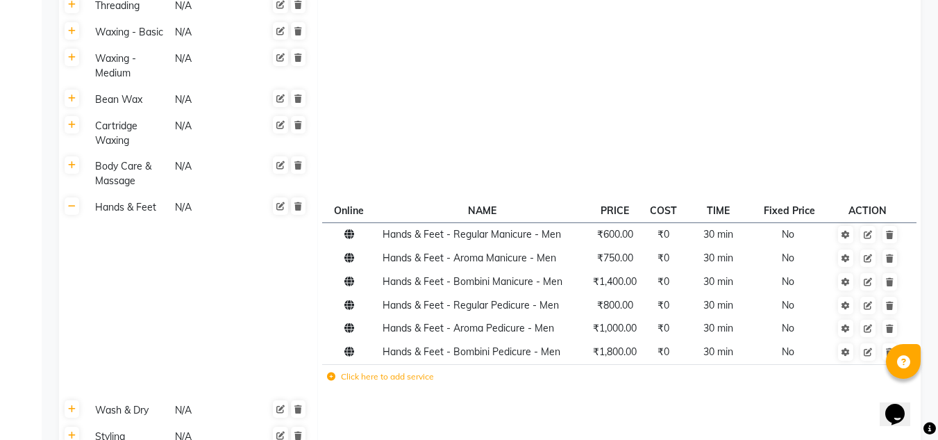
scroll to position [972, 0]
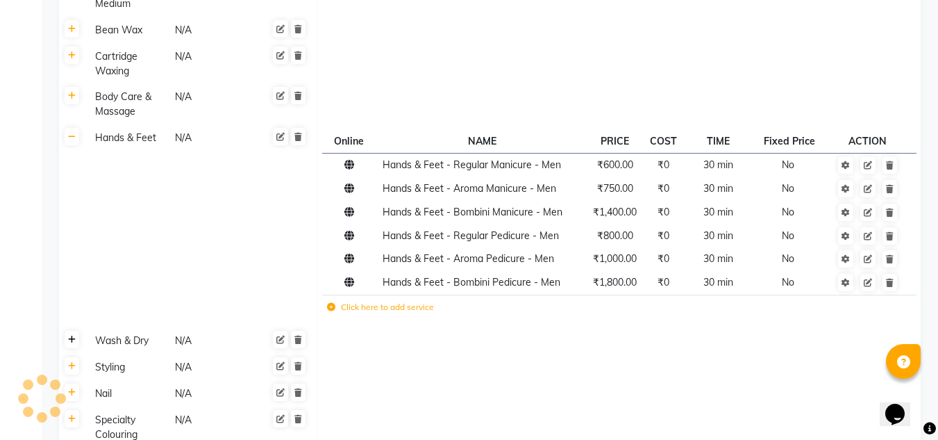
click at [74, 335] on icon at bounding box center [72, 339] width 8 height 8
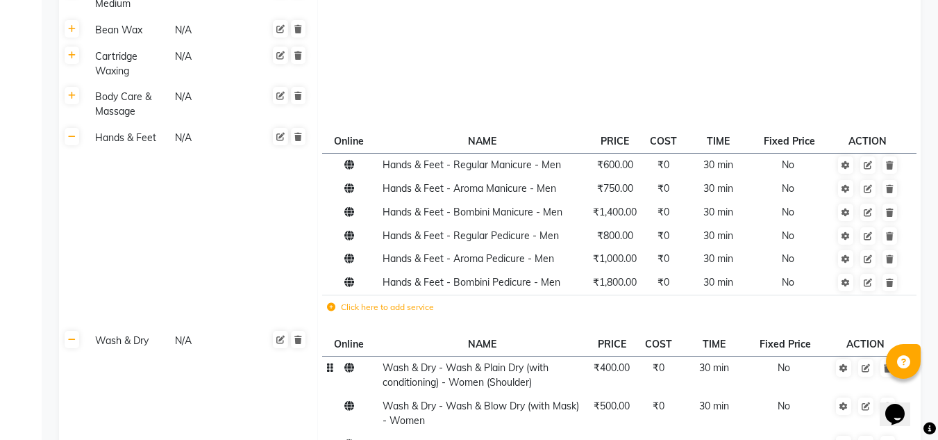
scroll to position [1042, 0]
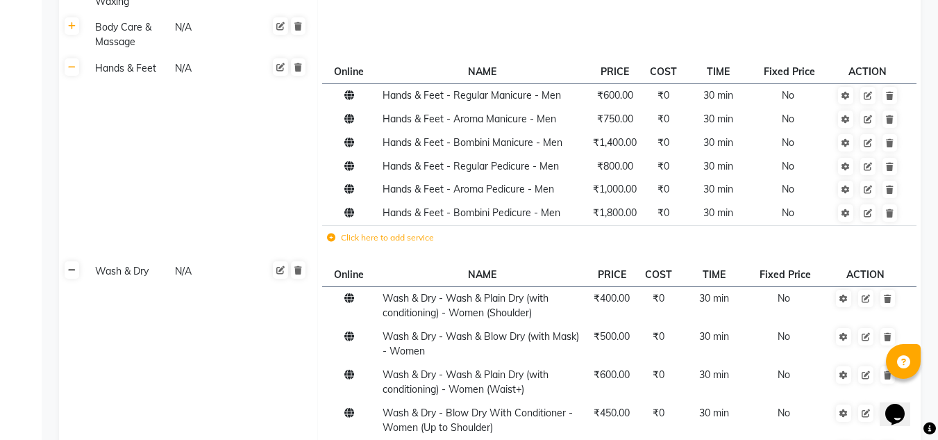
click at [76, 261] on link at bounding box center [72, 269] width 15 height 17
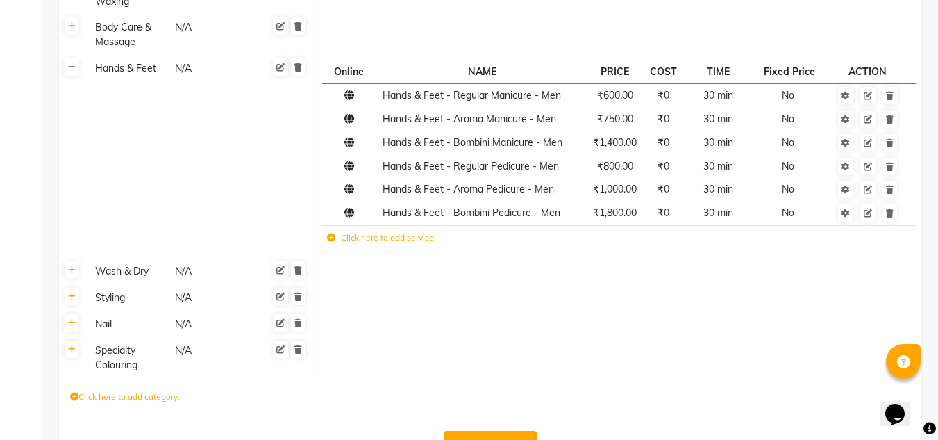
click at [69, 63] on icon at bounding box center [72, 67] width 8 height 8
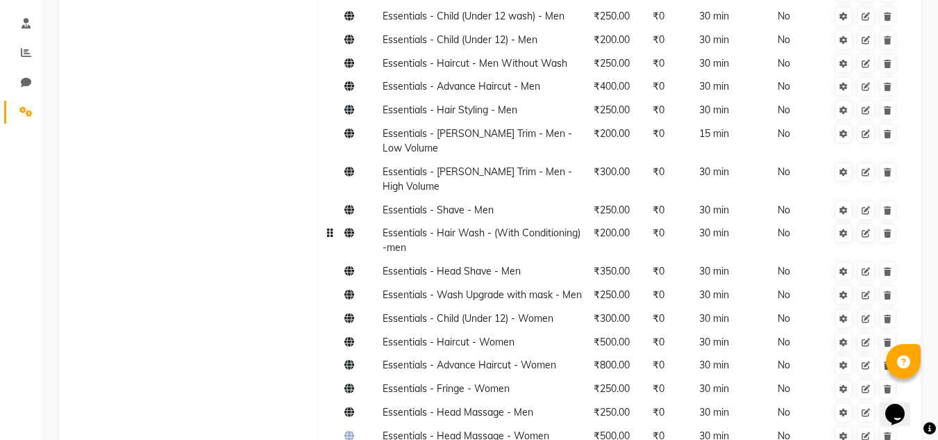
scroll to position [0, 0]
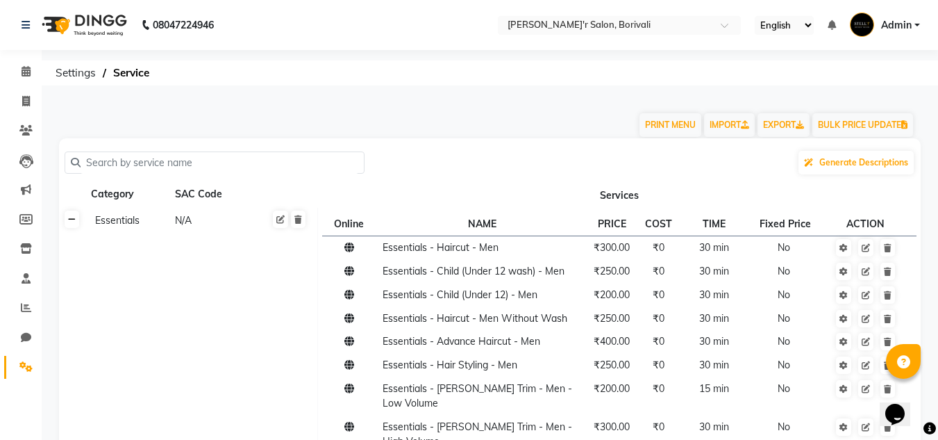
click at [71, 219] on icon at bounding box center [72, 219] width 8 height 8
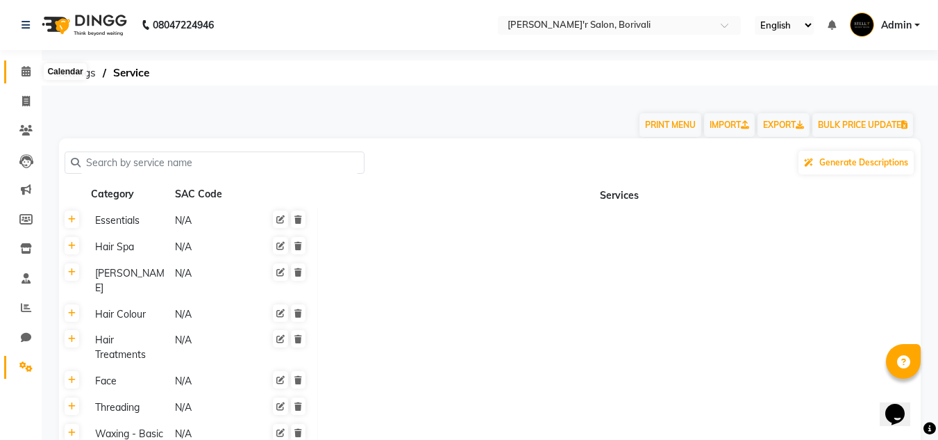
click at [33, 74] on span at bounding box center [26, 72] width 24 height 16
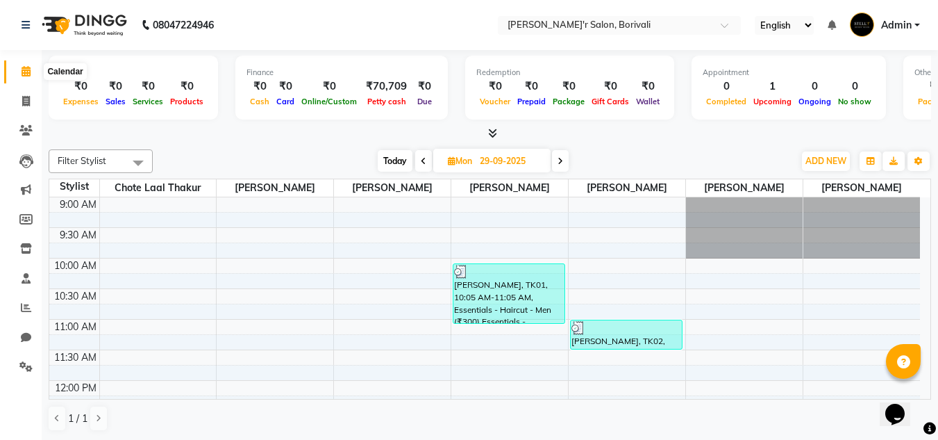
click at [24, 69] on icon at bounding box center [26, 71] width 9 height 10
click at [818, 164] on span "ADD NEW" at bounding box center [825, 161] width 41 height 10
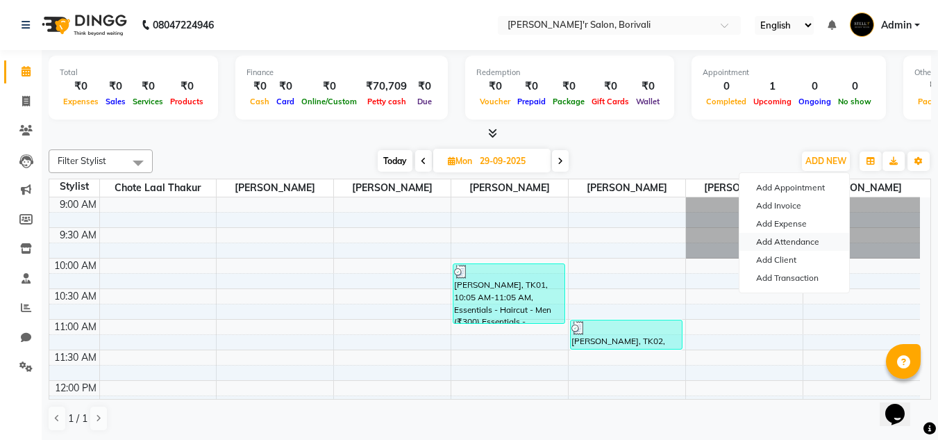
click at [802, 235] on link "Add Attendance" at bounding box center [794, 242] width 110 height 18
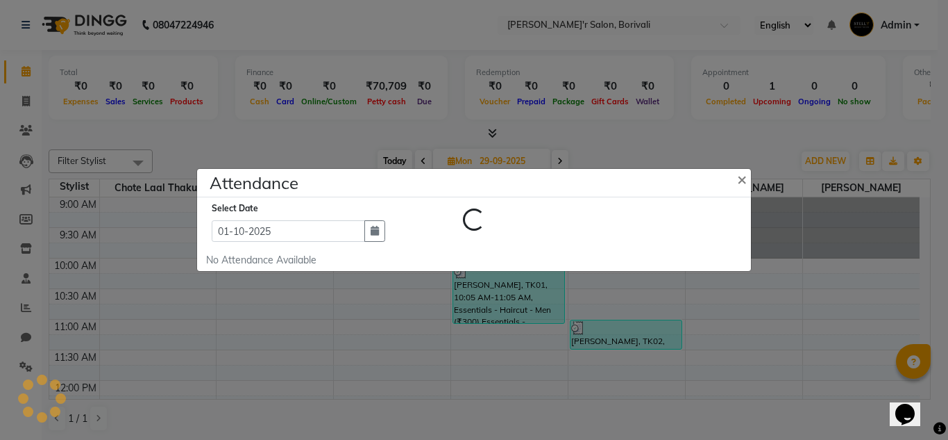
select select "W"
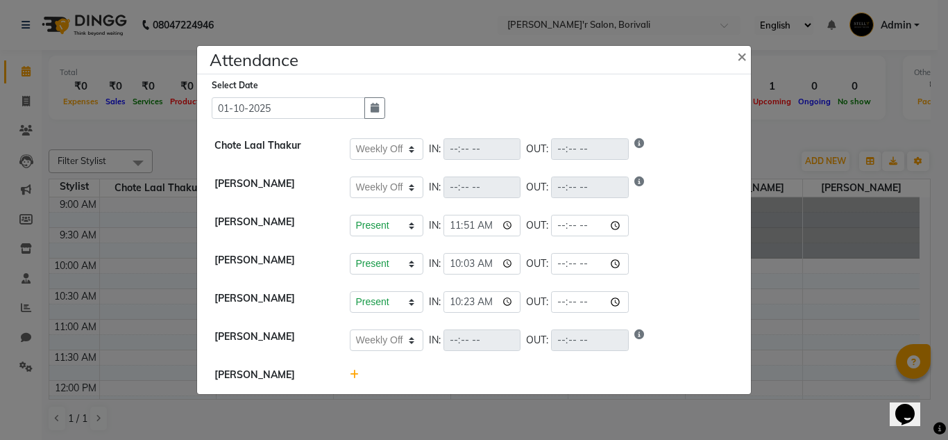
click at [351, 369] on icon at bounding box center [354, 374] width 9 height 10
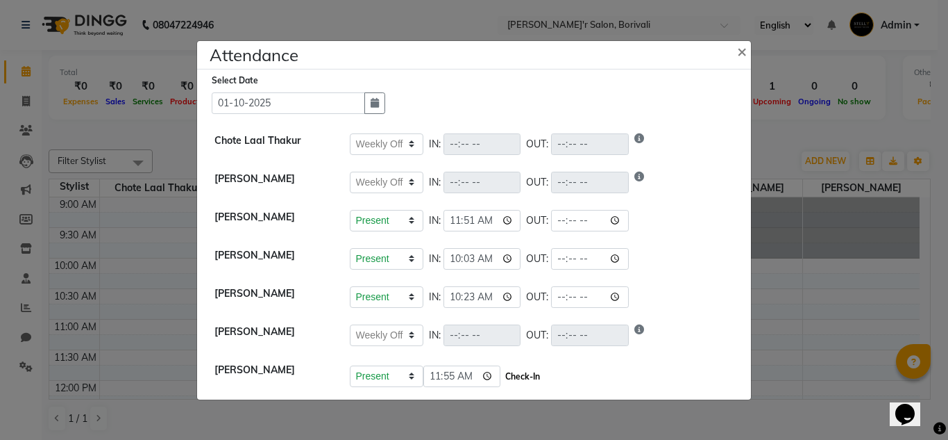
click at [504, 383] on button "Check-In" at bounding box center [523, 376] width 42 height 19
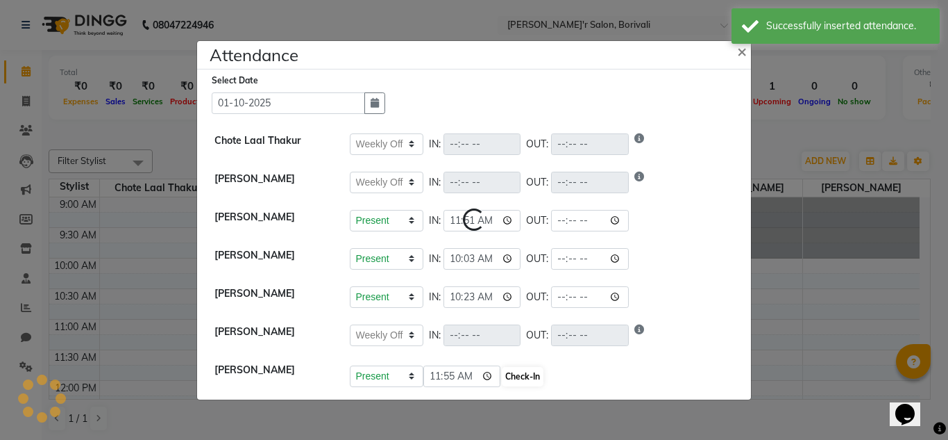
select select "W"
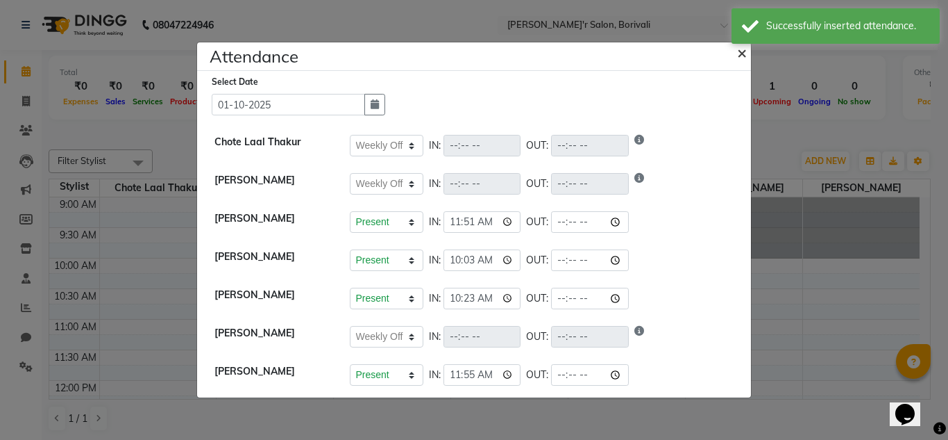
click at [742, 51] on span "×" at bounding box center [742, 52] width 10 height 21
